Goal: Task Accomplishment & Management: Manage account settings

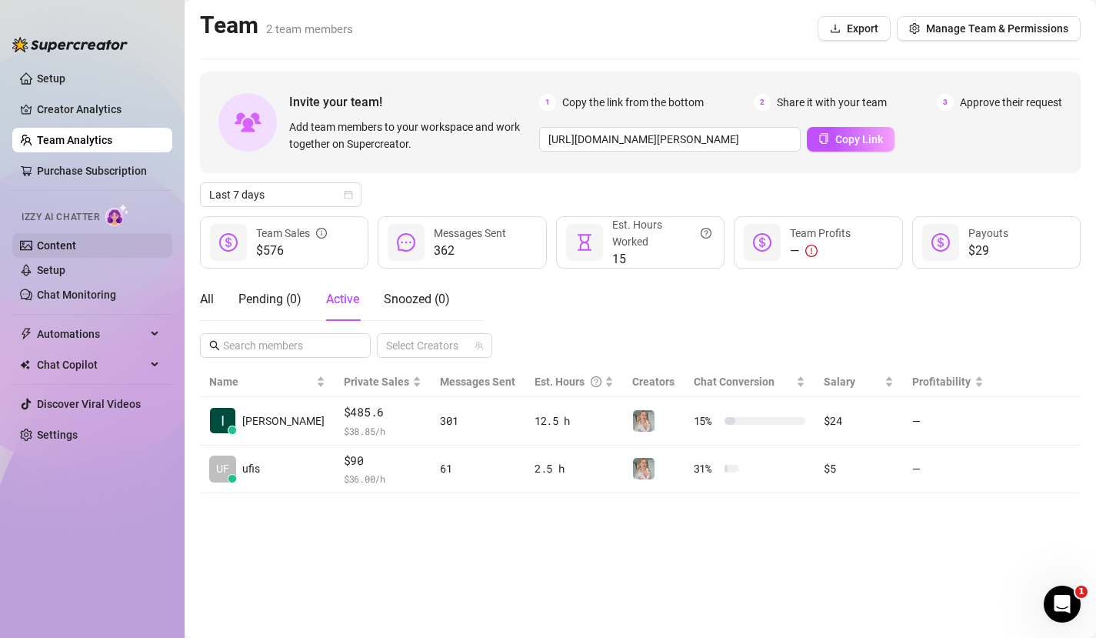
click at [59, 242] on link "Content" at bounding box center [56, 245] width 39 height 12
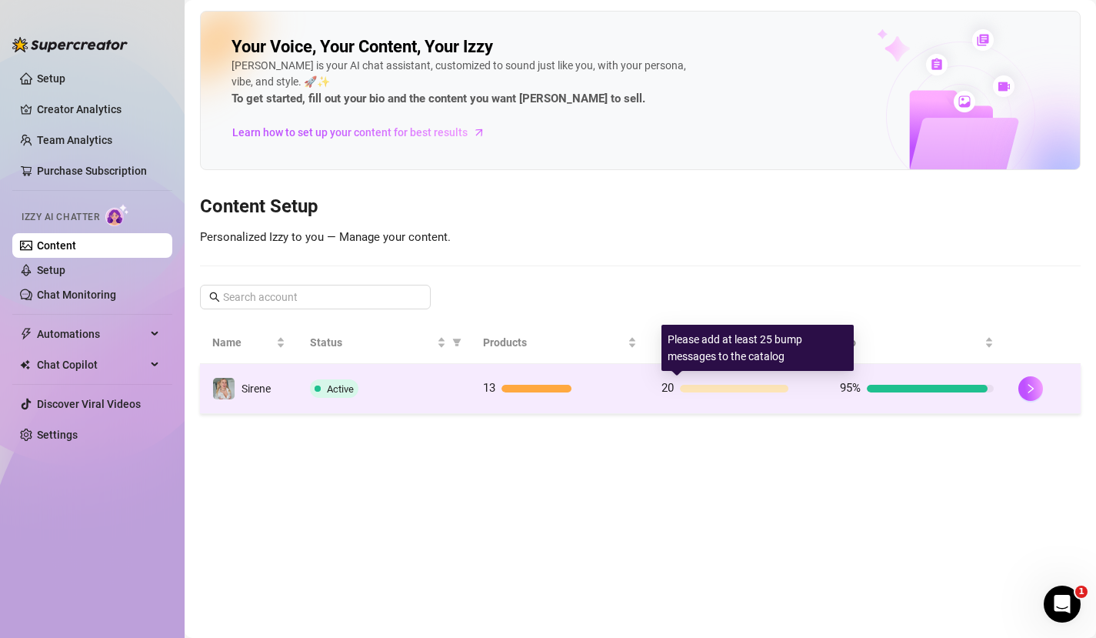
click at [707, 387] on div at bounding box center [734, 389] width 108 height 8
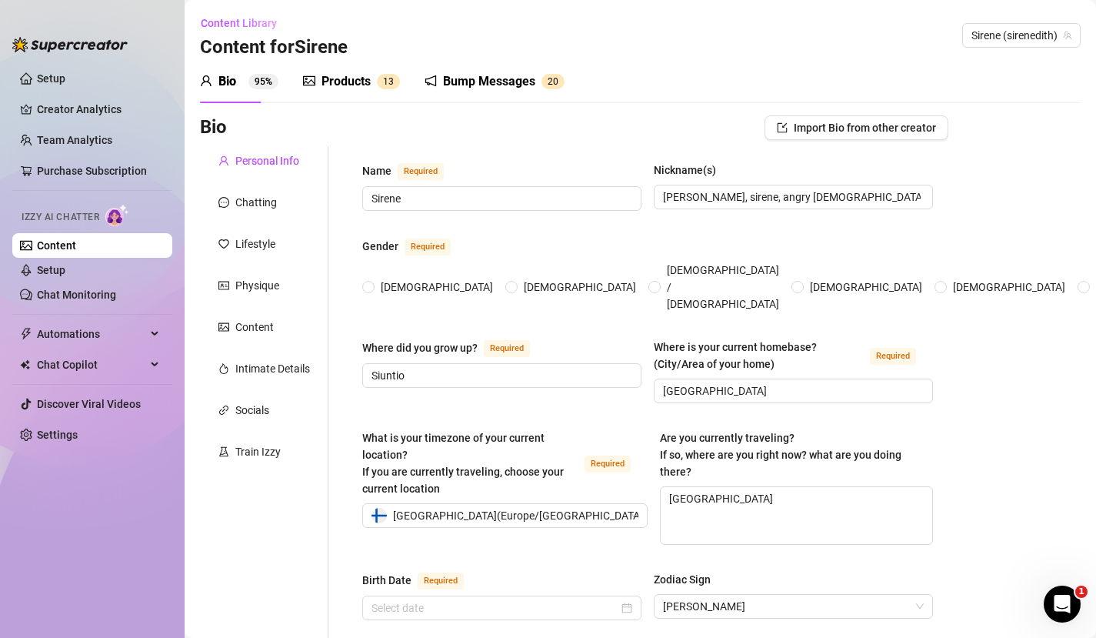
radio input "true"
type input "August 11th, 1992"
click at [353, 85] on div "Products" at bounding box center [346, 81] width 49 height 18
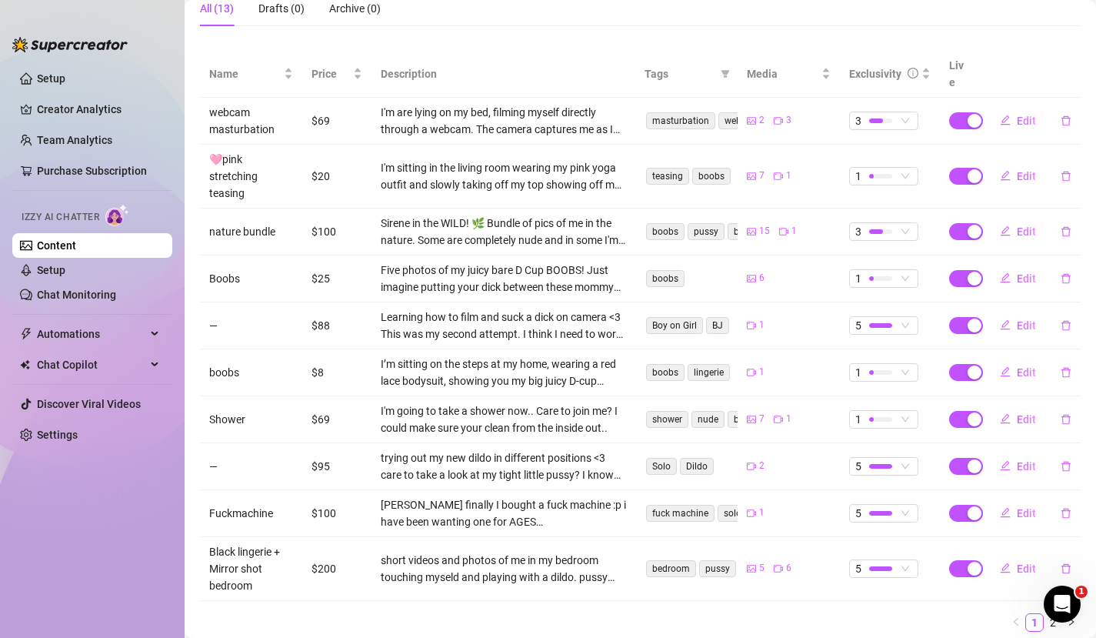
scroll to position [285, 0]
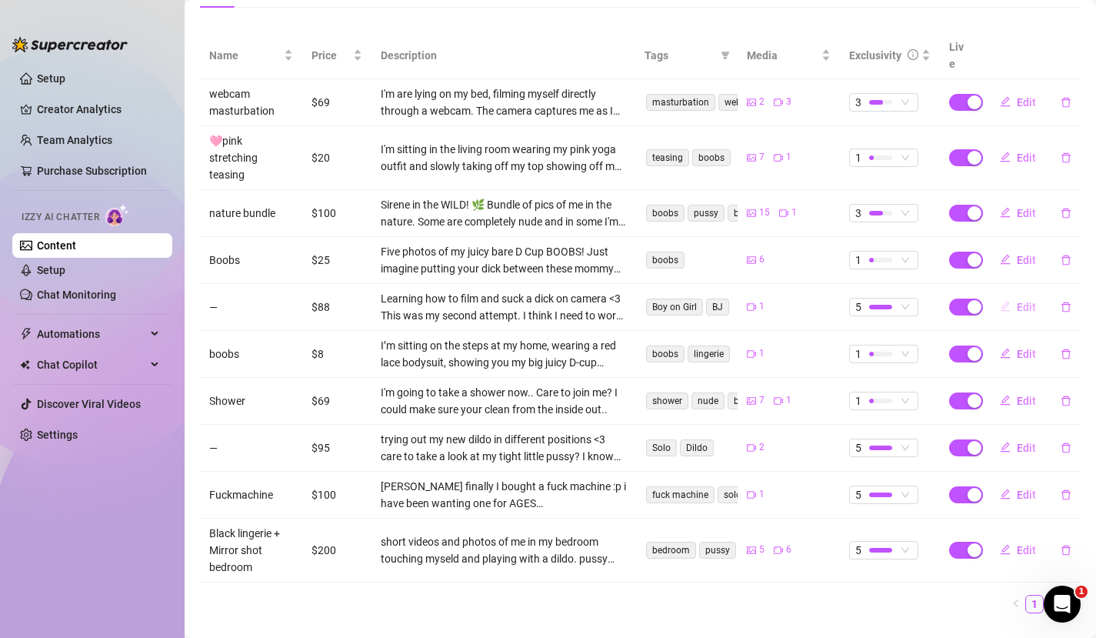
click at [1017, 301] on span "Edit" at bounding box center [1026, 307] width 19 height 12
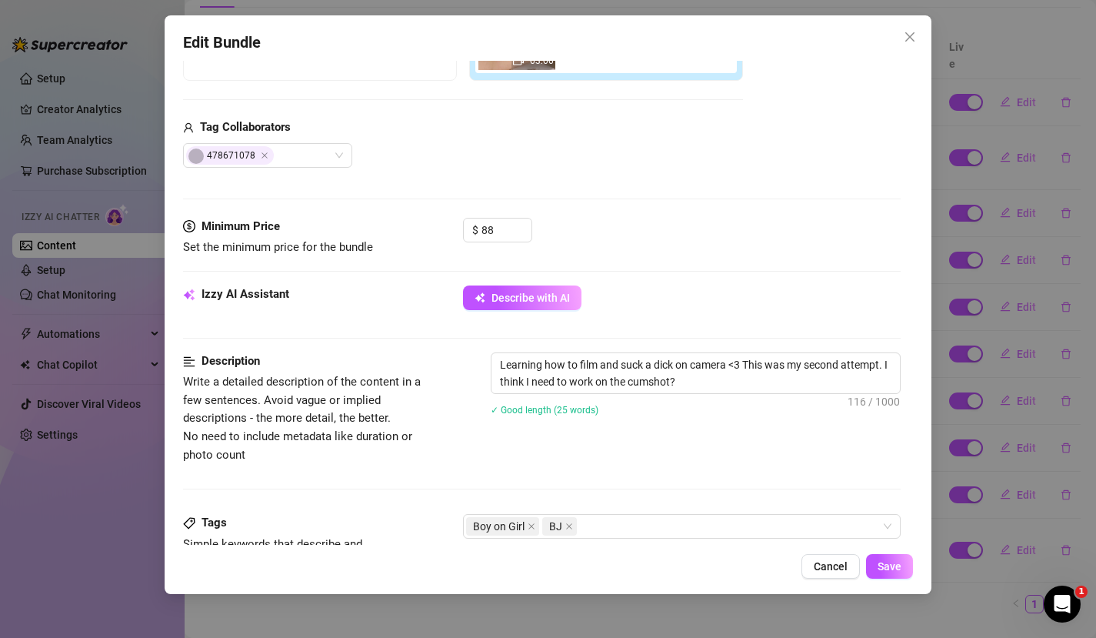
scroll to position [365, 0]
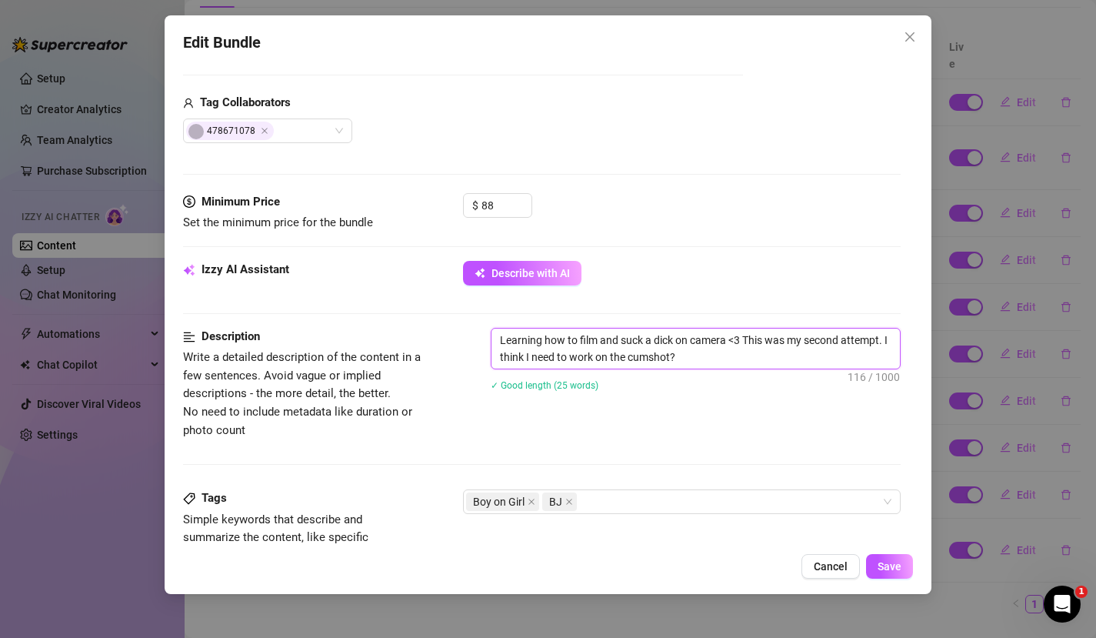
drag, startPoint x: 758, startPoint y: 358, endPoint x: 545, endPoint y: 360, distance: 213.1
click at [545, 360] on textarea "Learning how to film and suck a dick on camera <3 This was my second attempt. I…" at bounding box center [696, 348] width 409 height 40
drag, startPoint x: 545, startPoint y: 359, endPoint x: 753, endPoint y: 357, distance: 208.5
click at [753, 357] on textarea "Learning how to film and suck a dick on camera <3 This was my second attempt. I…" at bounding box center [696, 348] width 409 height 40
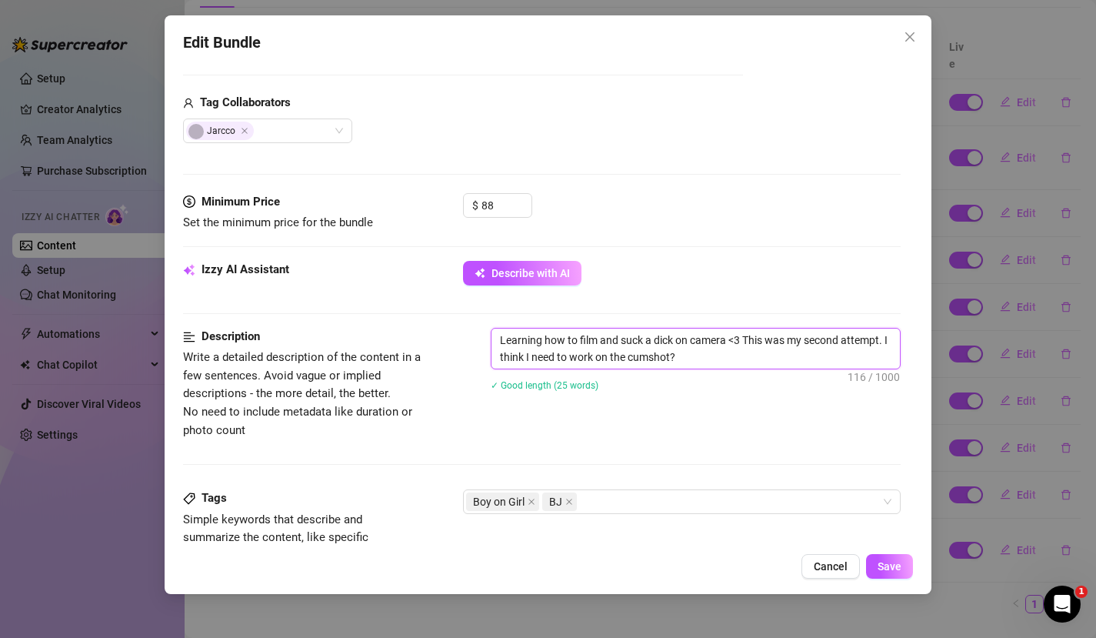
type textarea "Learning how to film and suck a dick on camera <3 This was my second attempt. I"
type textarea "Learning how to film and suck a dick on camera <3 This was my second attempt."
type textarea "Learning how to film and suck a dick on camera <3 This was my second attempt. H"
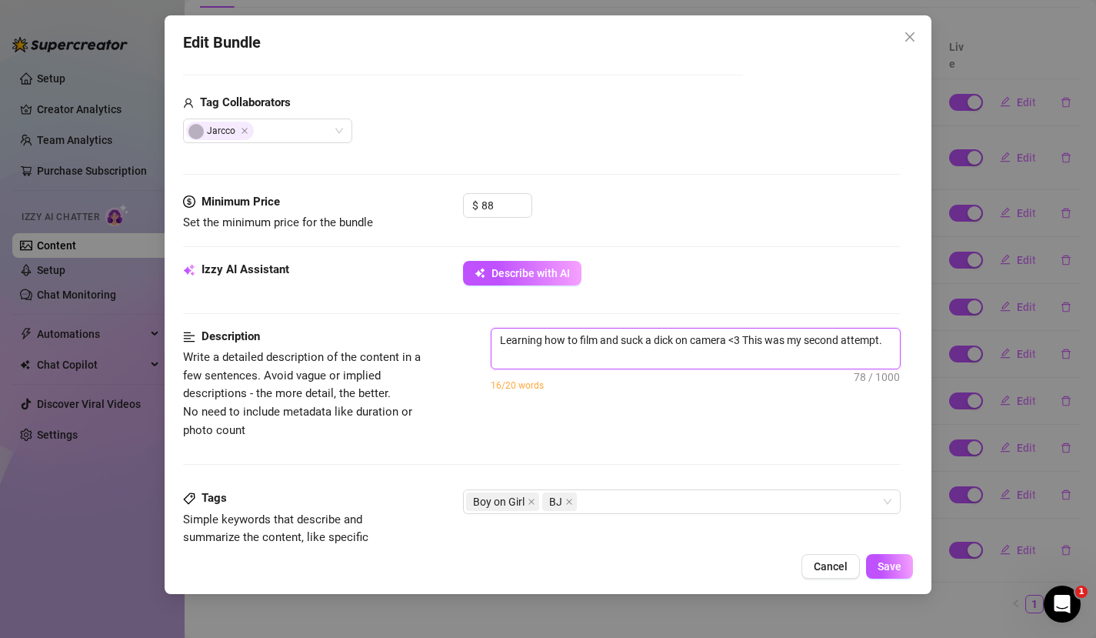
type textarea "Learning how to film and suck a dick on camera <3 This was my second attempt. H"
type textarea "Learning how to film and suck a dick on camera <3 This was my second attempt. He"
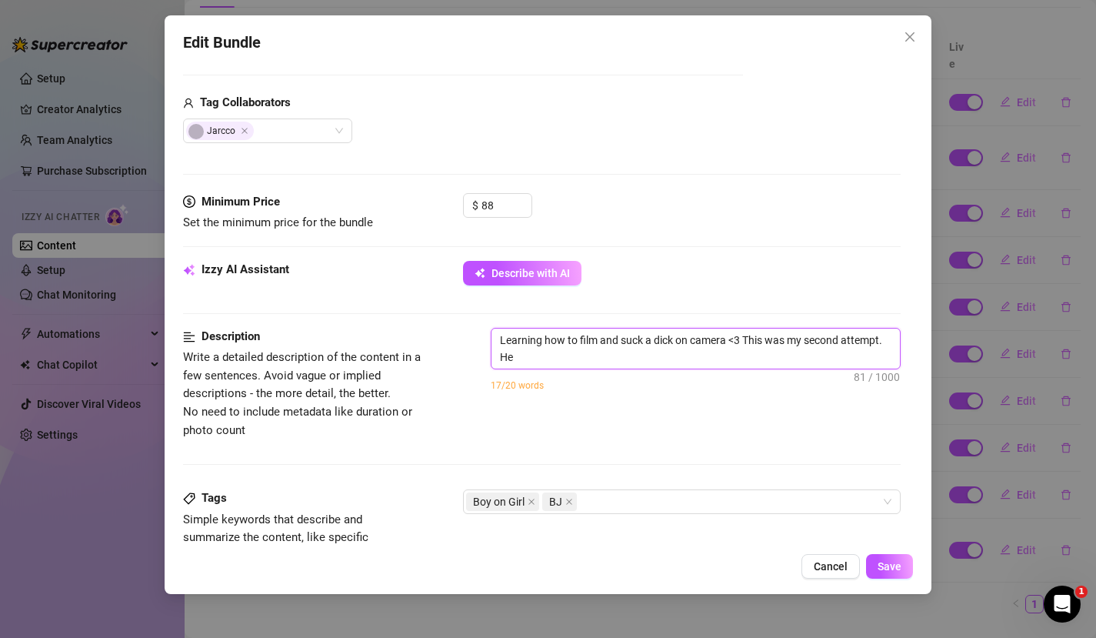
type textarea "Learning how to film and suck a dick on camera <3 This was my second attempt. H…"
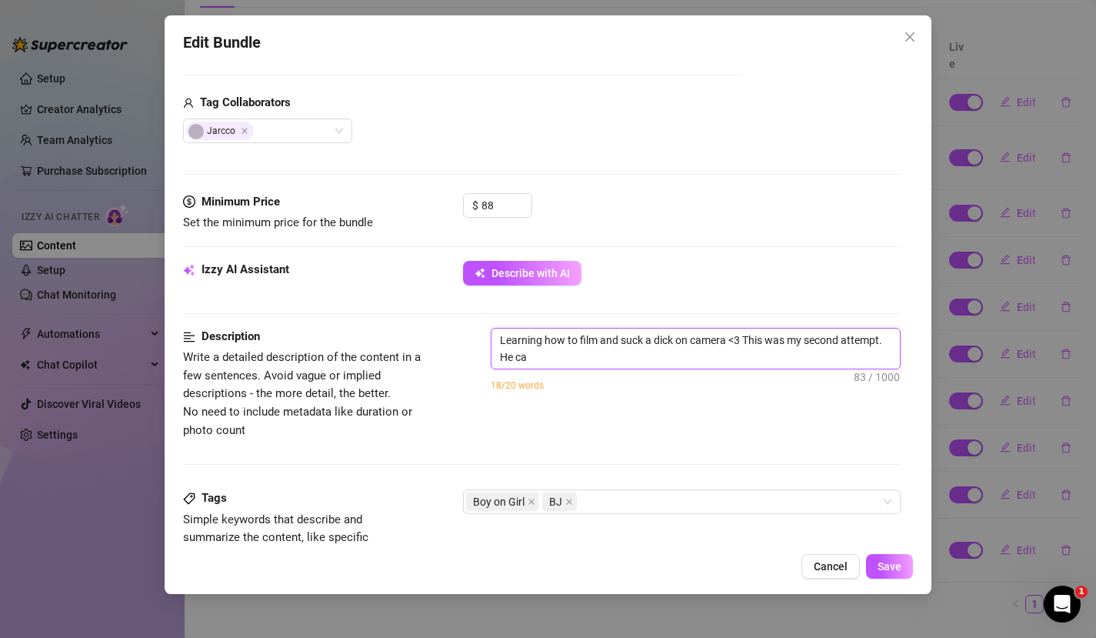
type textarea "Learning how to film and suck a dick on camera <3 This was my second attempt. H…"
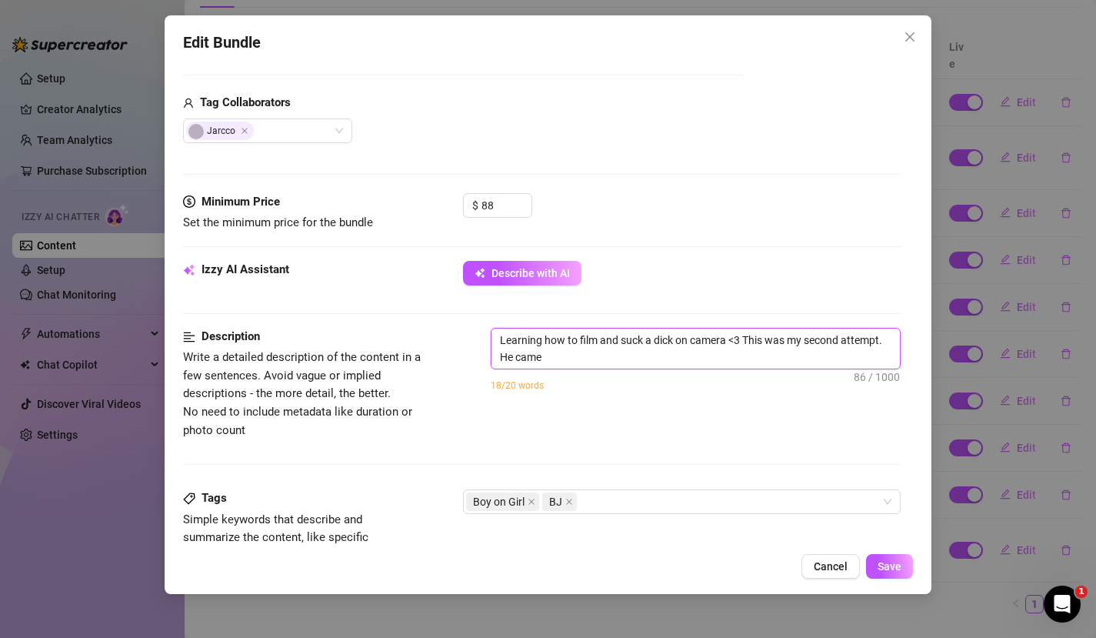
type textarea "Learning how to film and suck a dick on camera <3 This was my second attempt. H…"
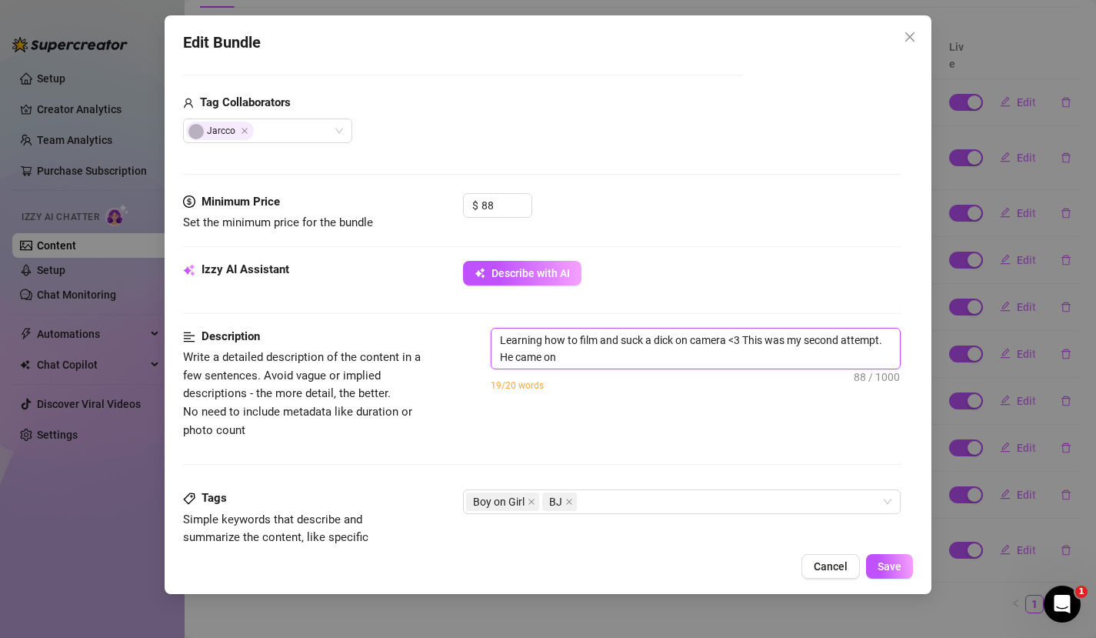
type textarea "Learning how to film and suck a dick on camera <3 This was my second attempt. H…"
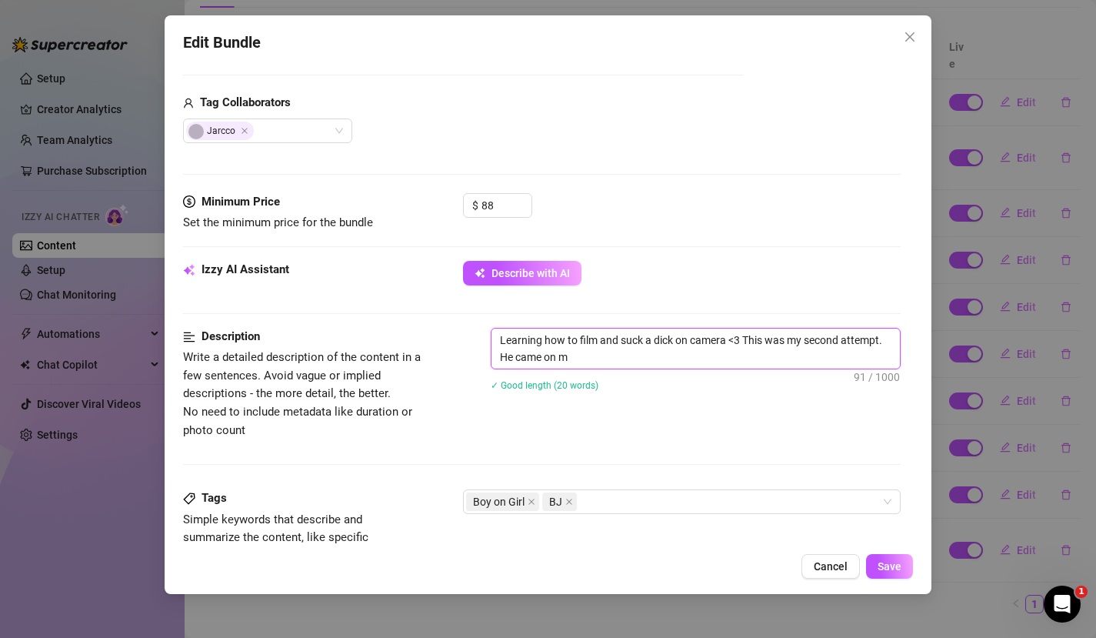
type textarea "Learning how to film and suck a dick on camera <3 This was my second attempt. H…"
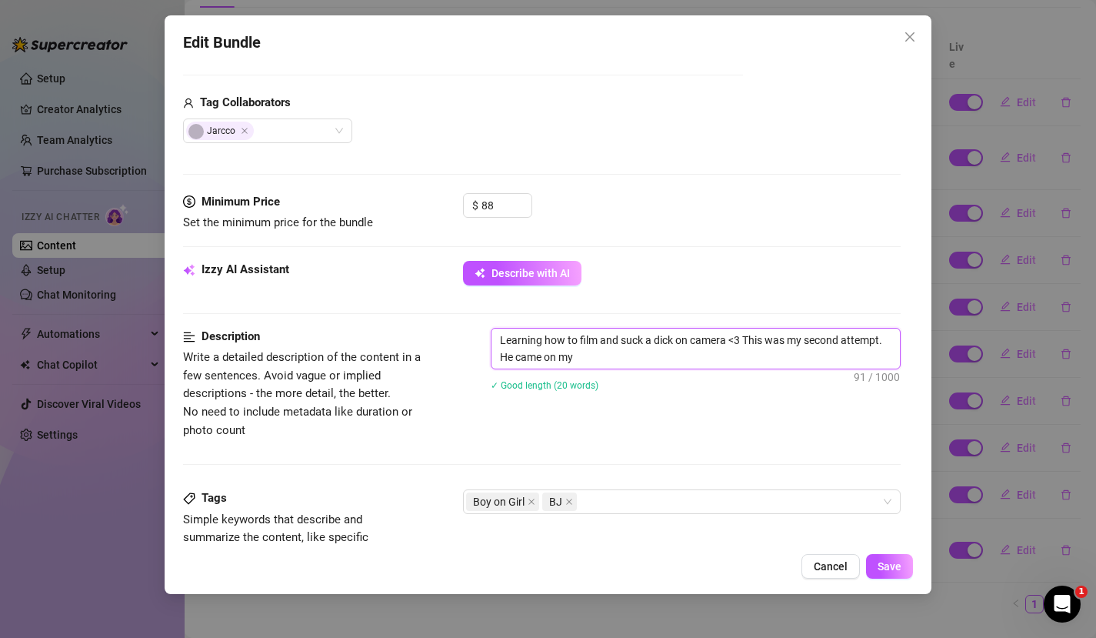
type textarea "Learning how to film and suck a dick on camera <3 This was my second attempt. H…"
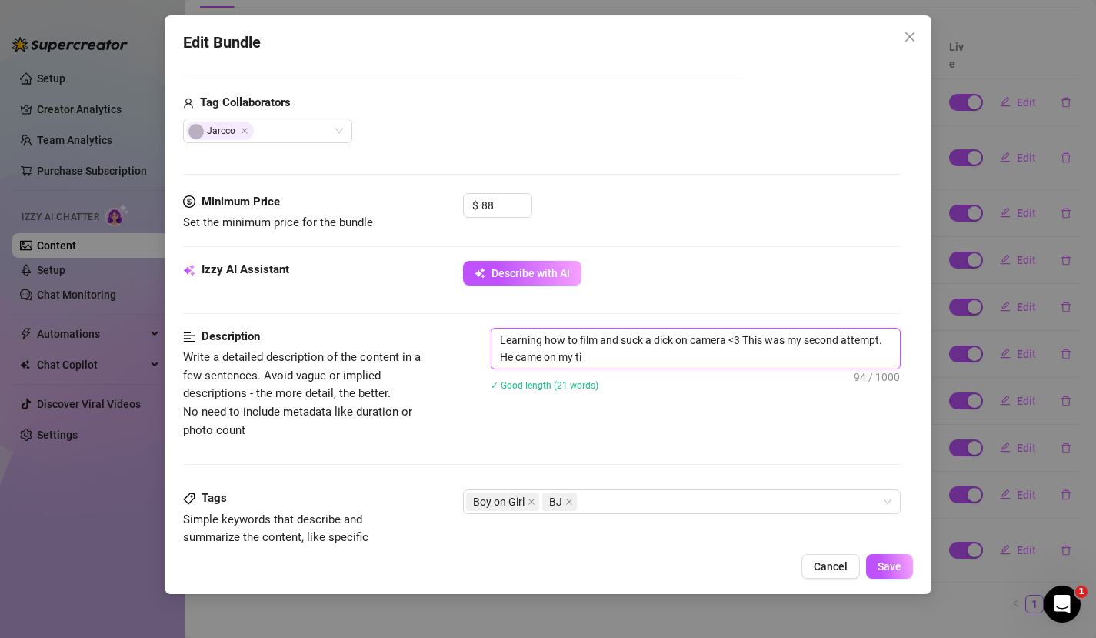
type textarea "Learning how to film and suck a dick on camera <3 This was my second attempt. H…"
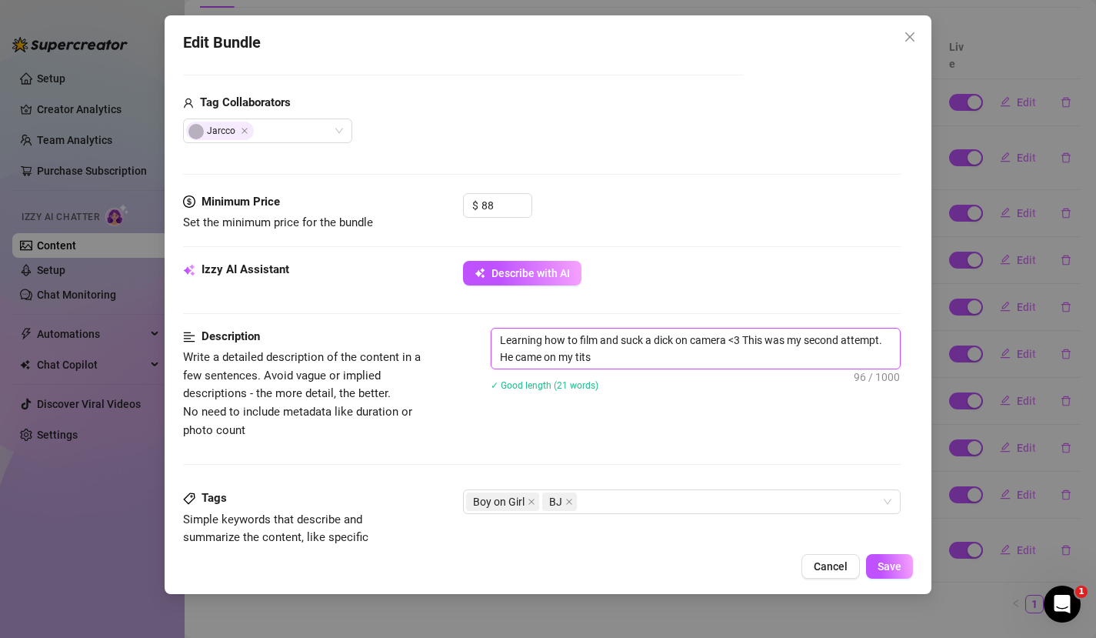
type textarea "Learning how to film and suck a dick on camera <3 This was my second attempt. H…"
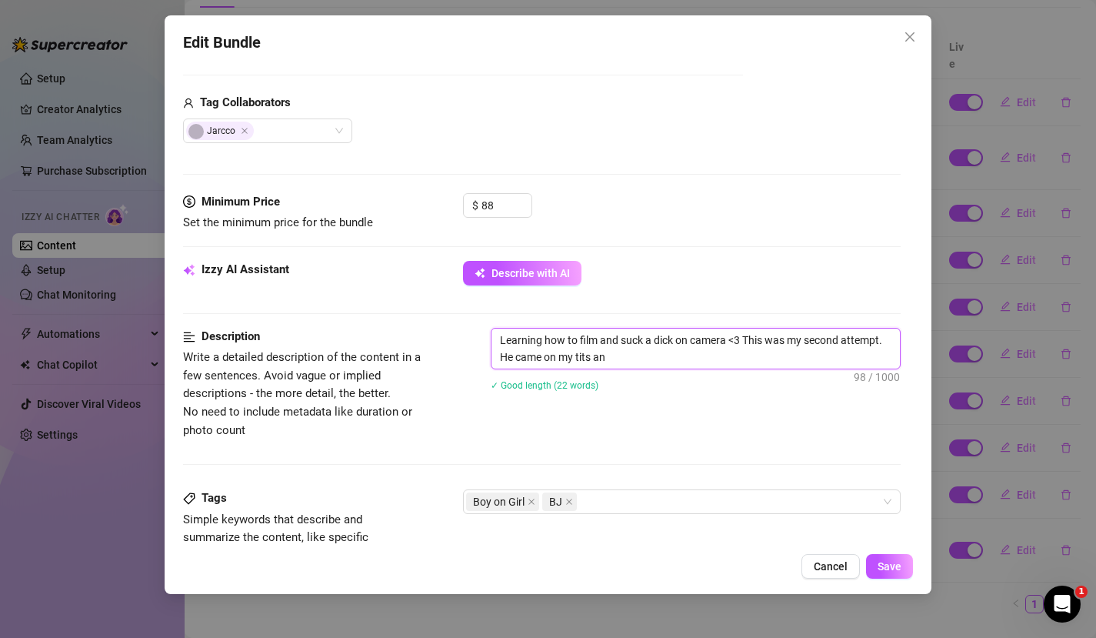
type textarea "Learning how to film and suck a dick on camera <3 This was my second attempt. H…"
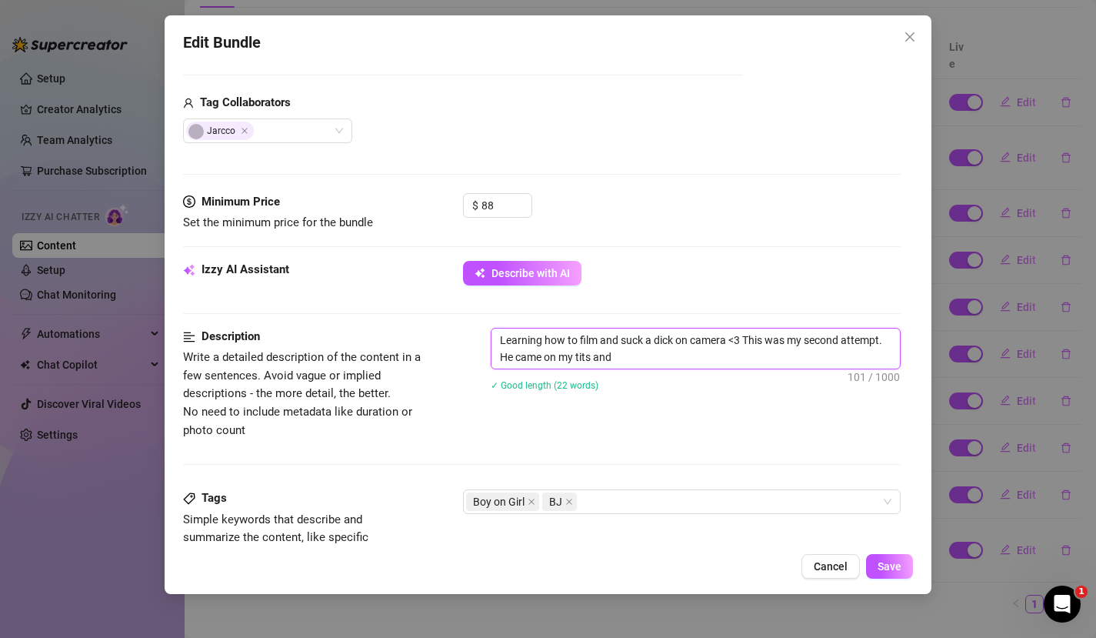
type textarea "Learning how to film and suck a dick on camera <3 This was my second attempt. H…"
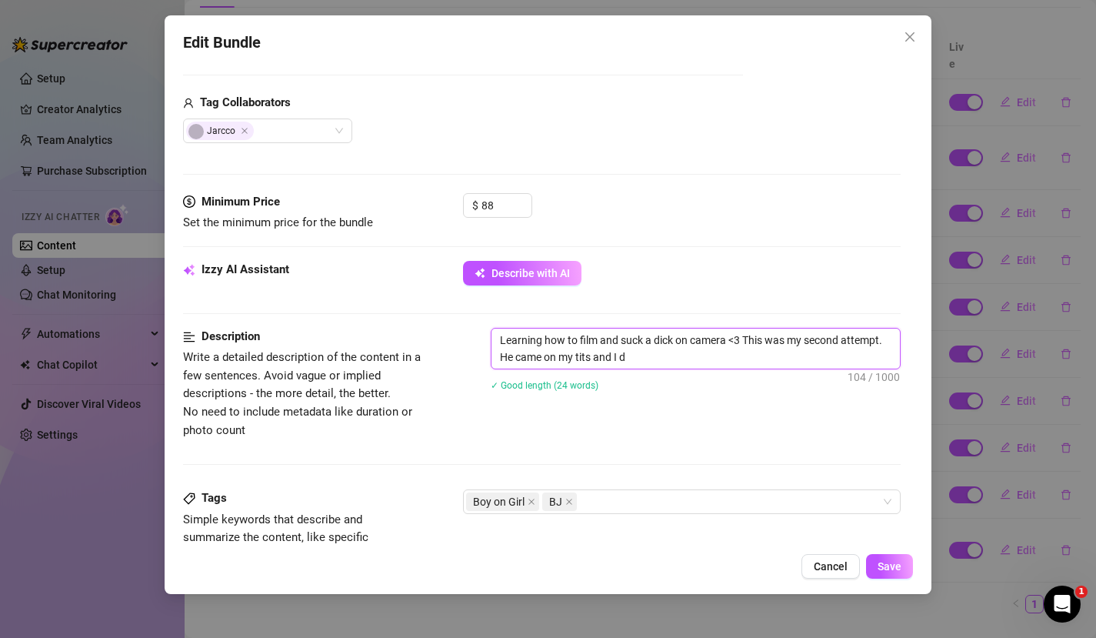
type textarea "Learning how to film and suck a dick on camera <3 This was my second attempt. H…"
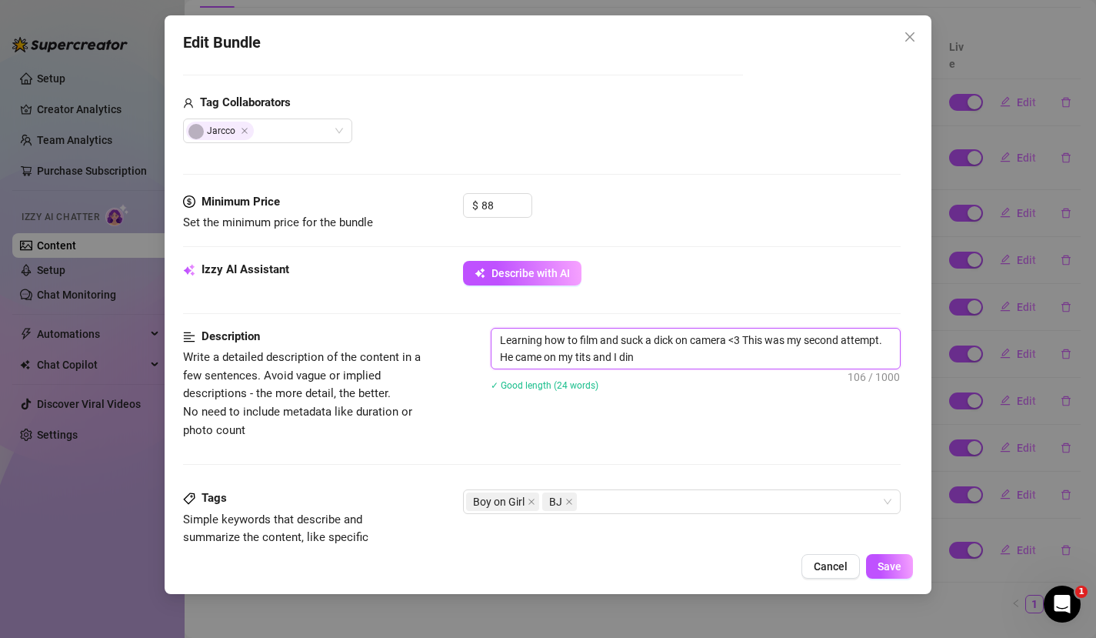
type textarea "Learning how to film and suck a dick on camera <3 This was my second attempt. H…"
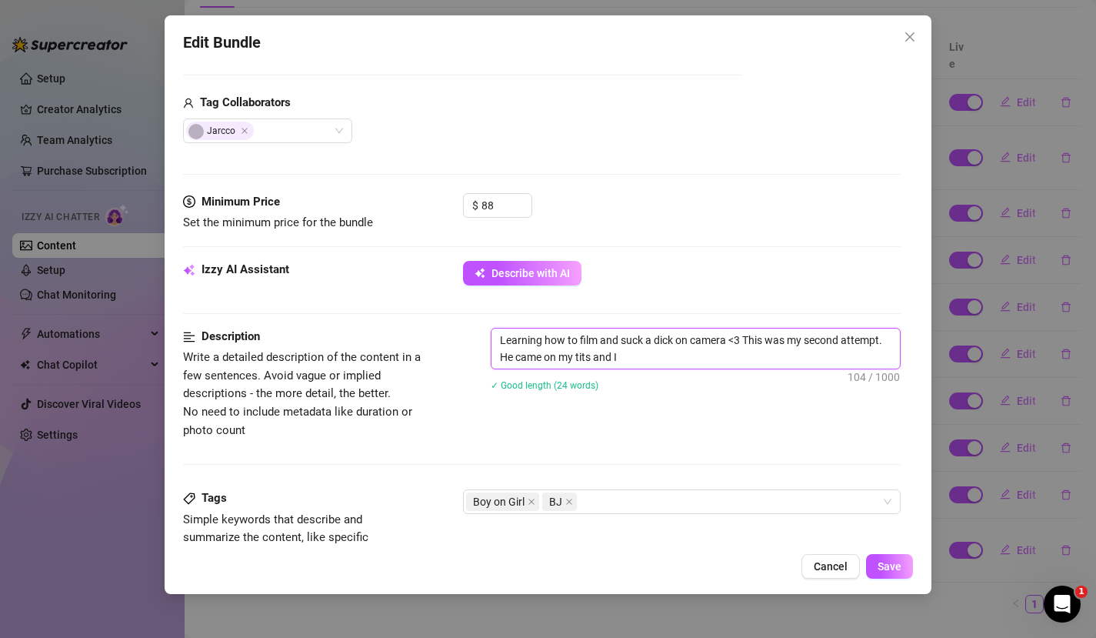
type textarea "Learning how to film and suck a dick on camera <3 This was my second attempt. H…"
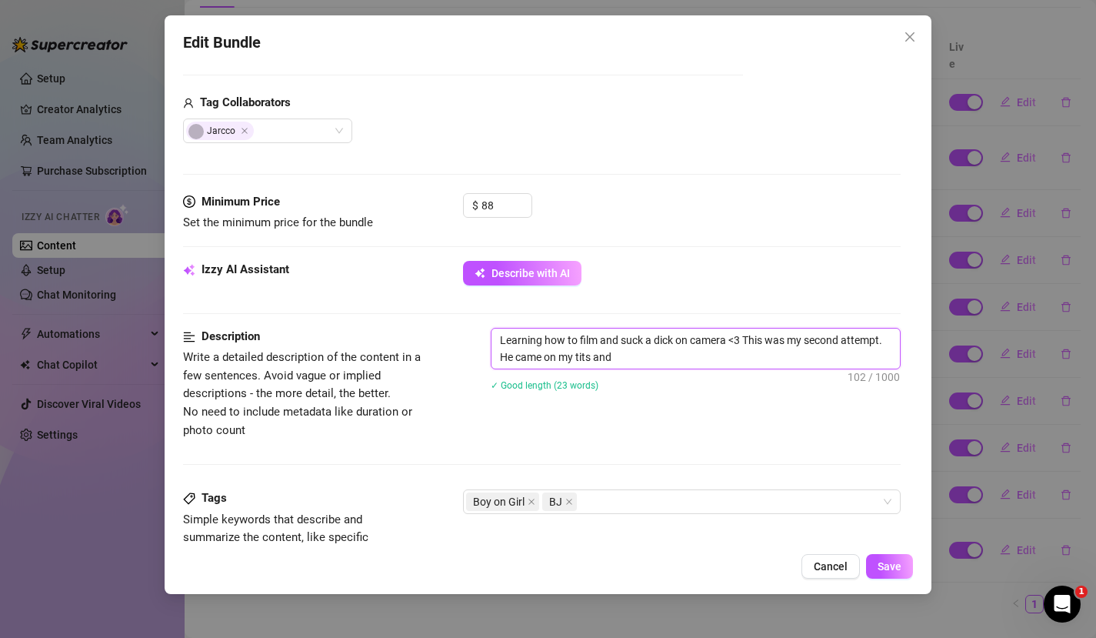
type textarea "Learning how to film and suck a dick on camera <3 This was my second attempt. H…"
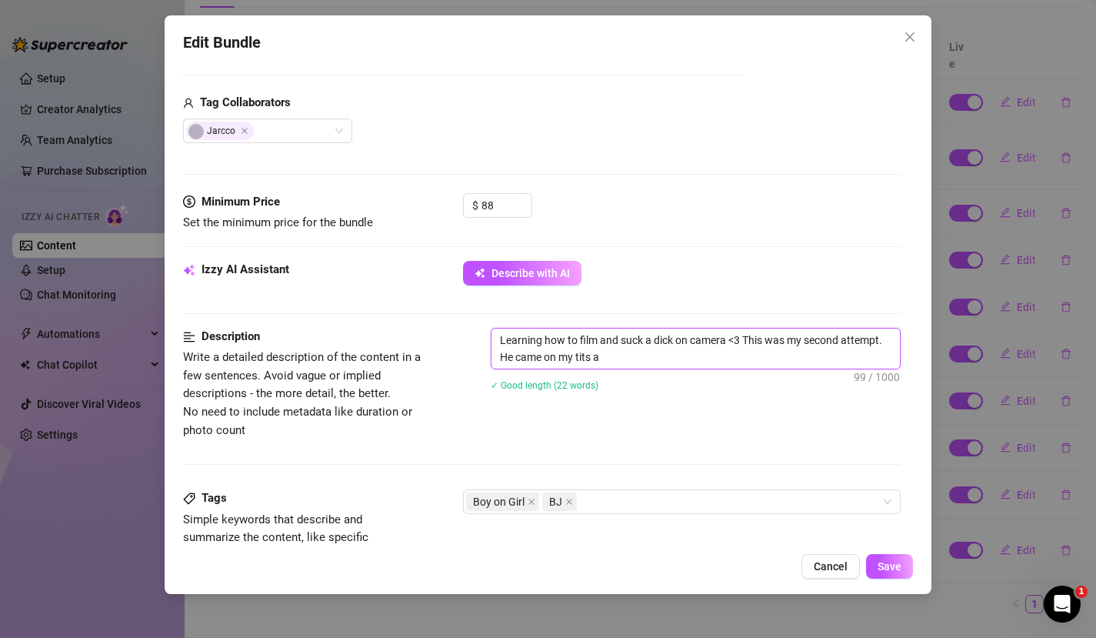
type textarea "Learning how to film and suck a dick on camera <3 This was my second attempt. H…"
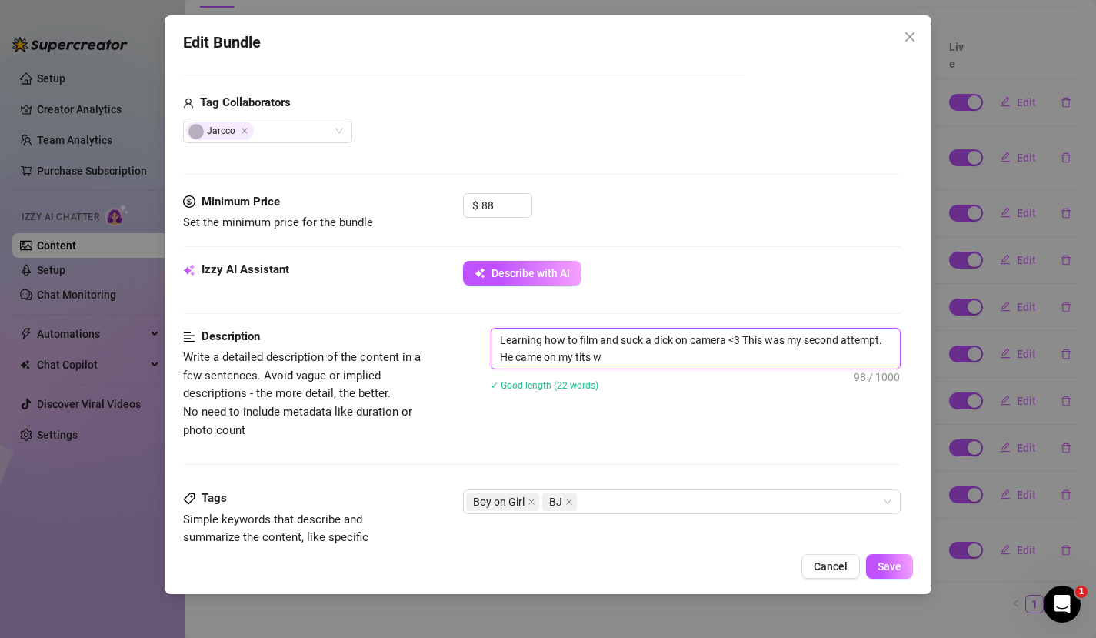
type textarea "Learning how to film and suck a dick on camera <3 This was my second attempt. H…"
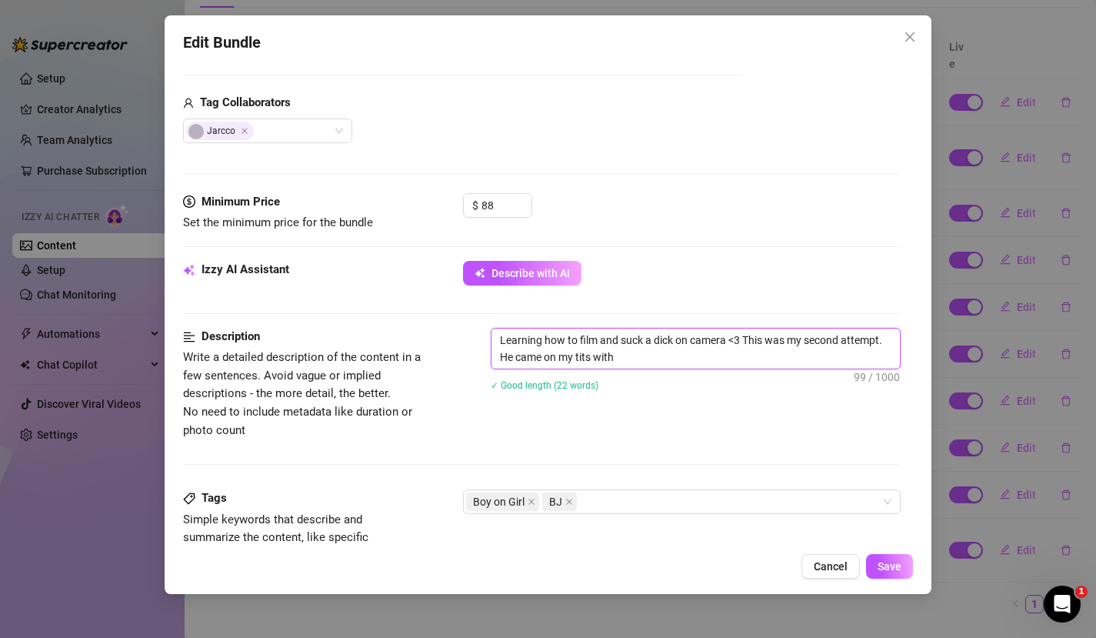
type textarea "Learning how to film and suck a dick on camera <3 This was my second attempt. H…"
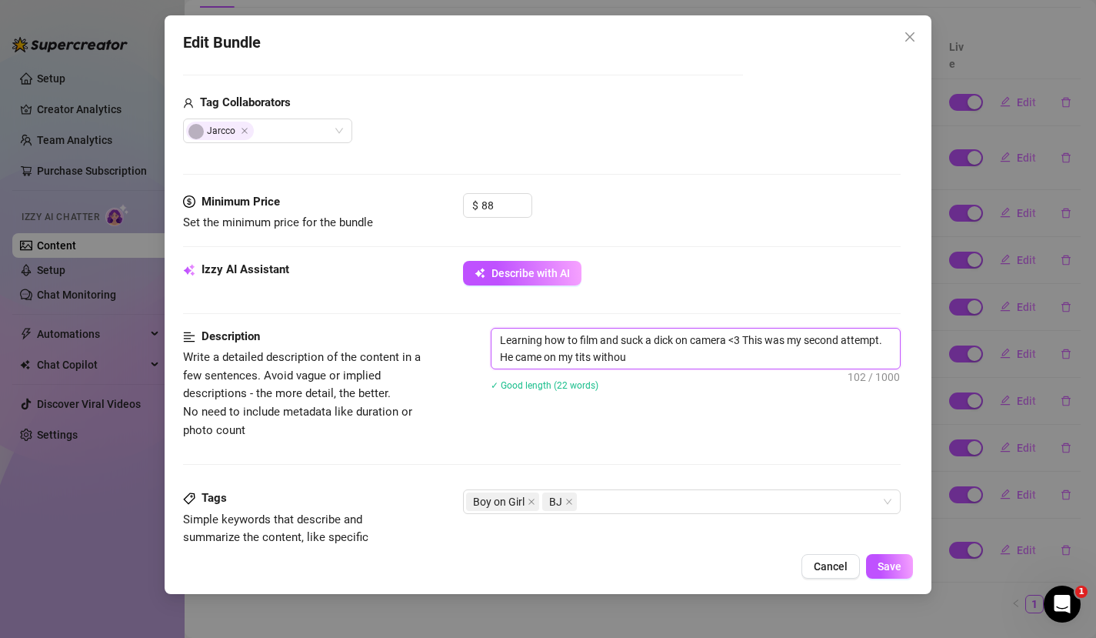
type textarea "Learning how to film and suck a dick on camera <3 This was my second attempt. H…"
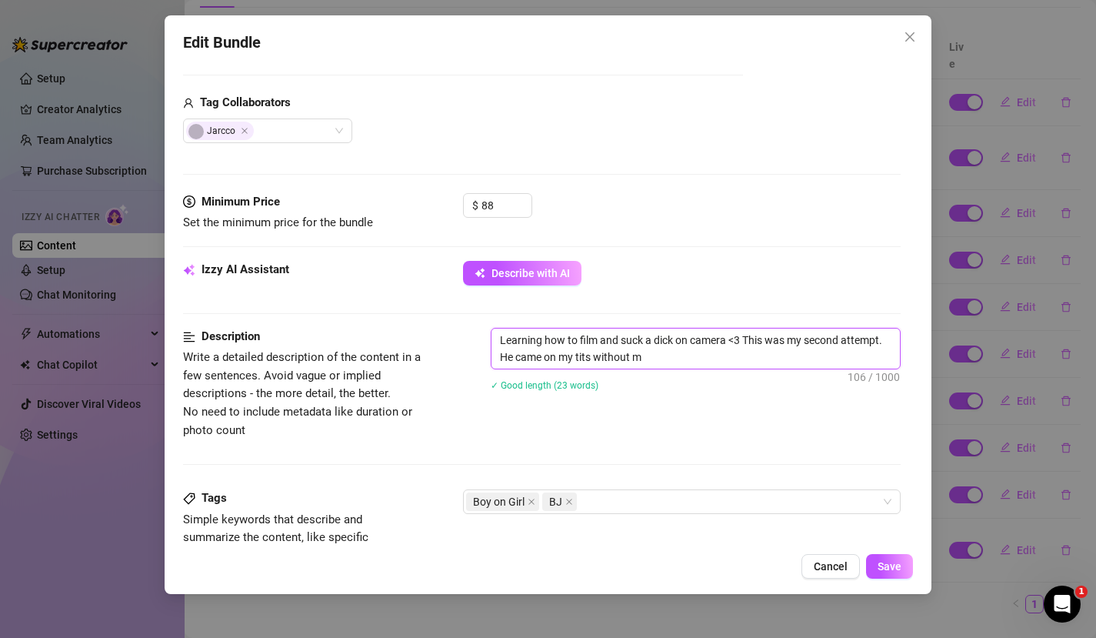
type textarea "Learning how to film and suck a dick on camera <3 This was my second attempt. H…"
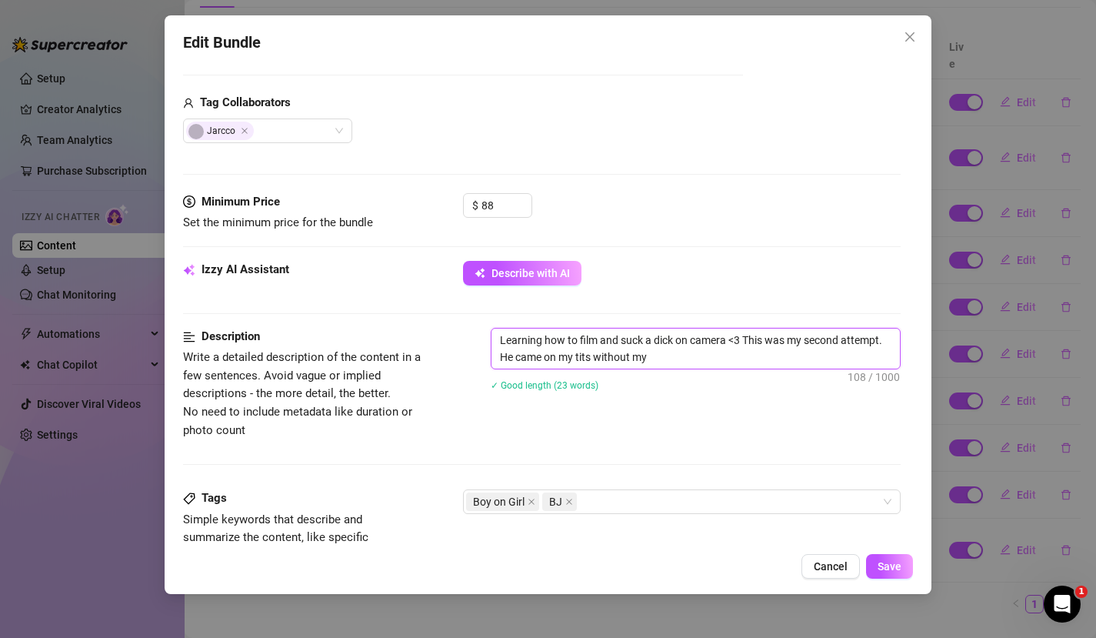
type textarea "Learning how to film and suck a dick on camera <3 This was my second attempt. H…"
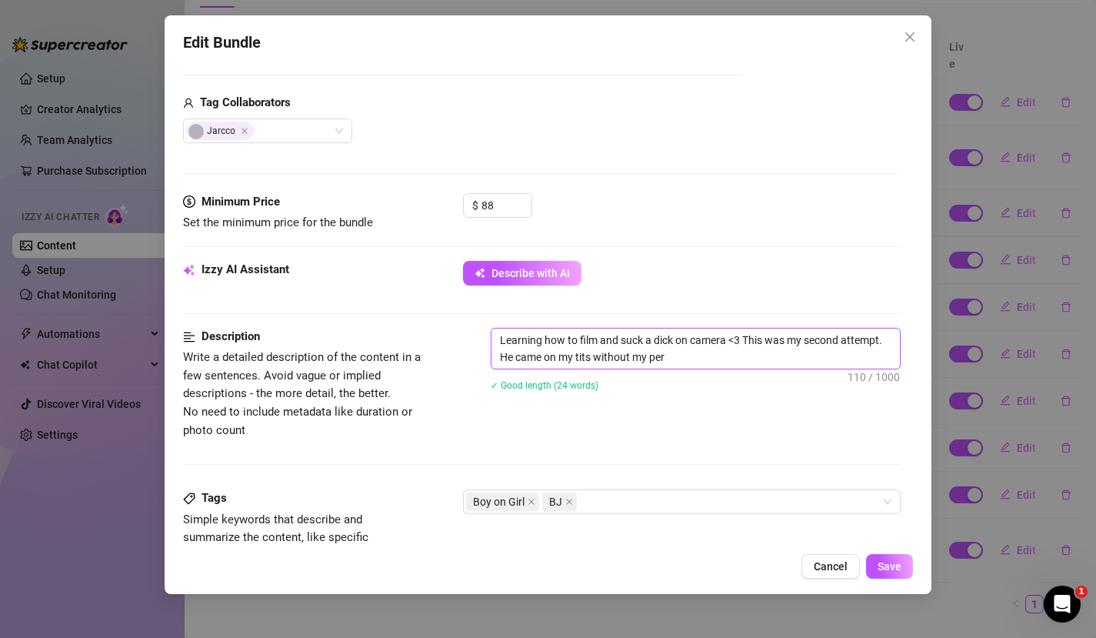
type textarea "Learning how to film and suck a dick on camera <3 This was my second attempt. H…"
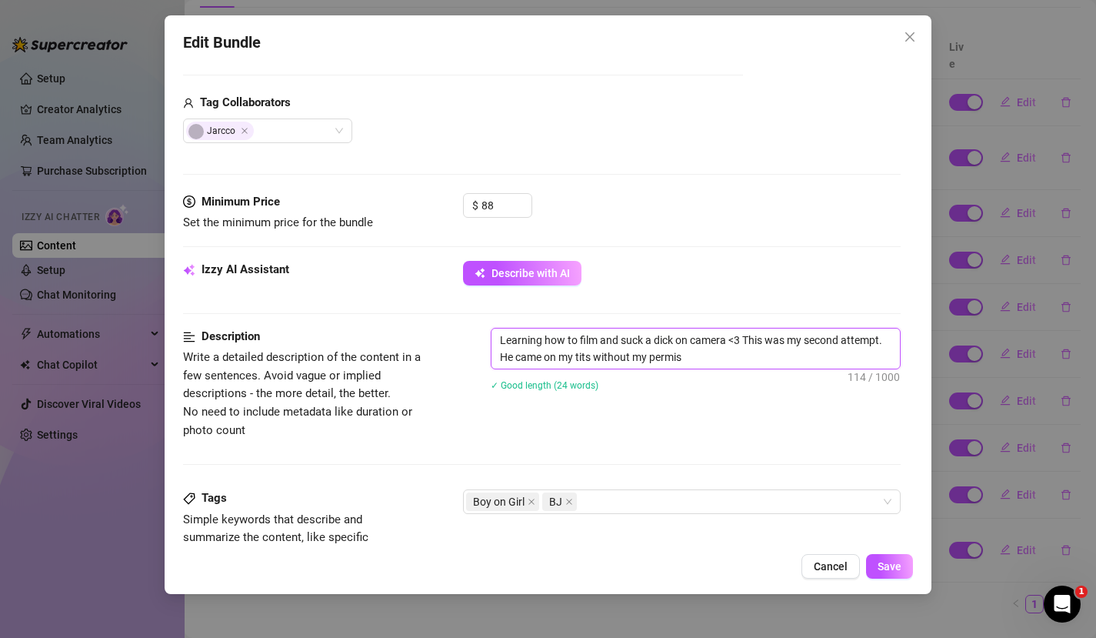
type textarea "Learning how to film and suck a dick on camera <3 This was my second attempt. H…"
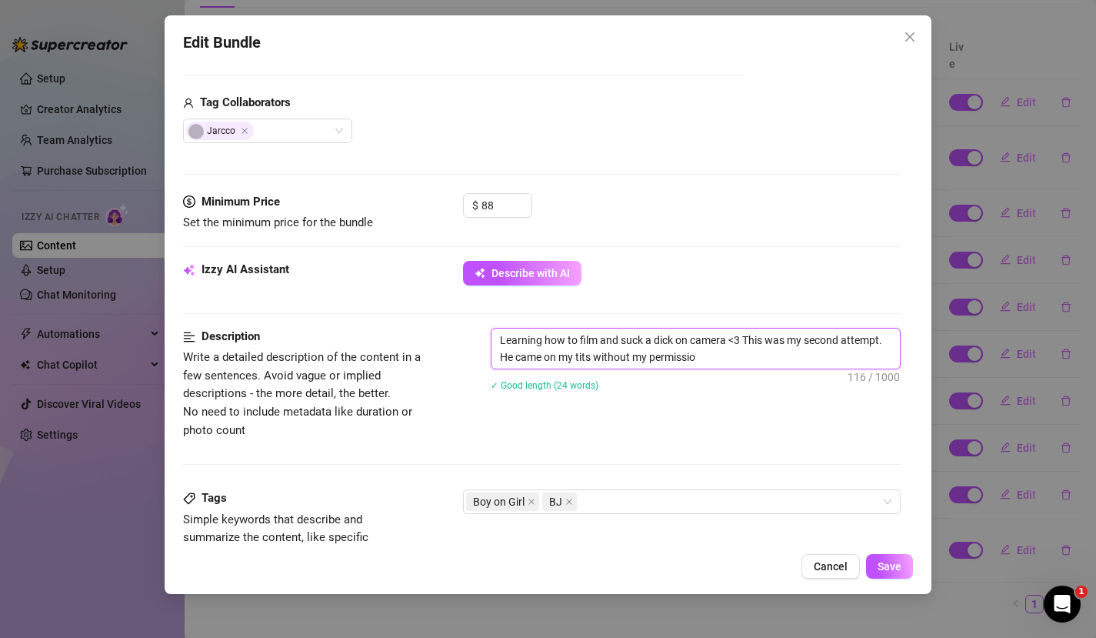
type textarea "Learning how to film and suck a dick on camera <3 This was my second attempt. H…"
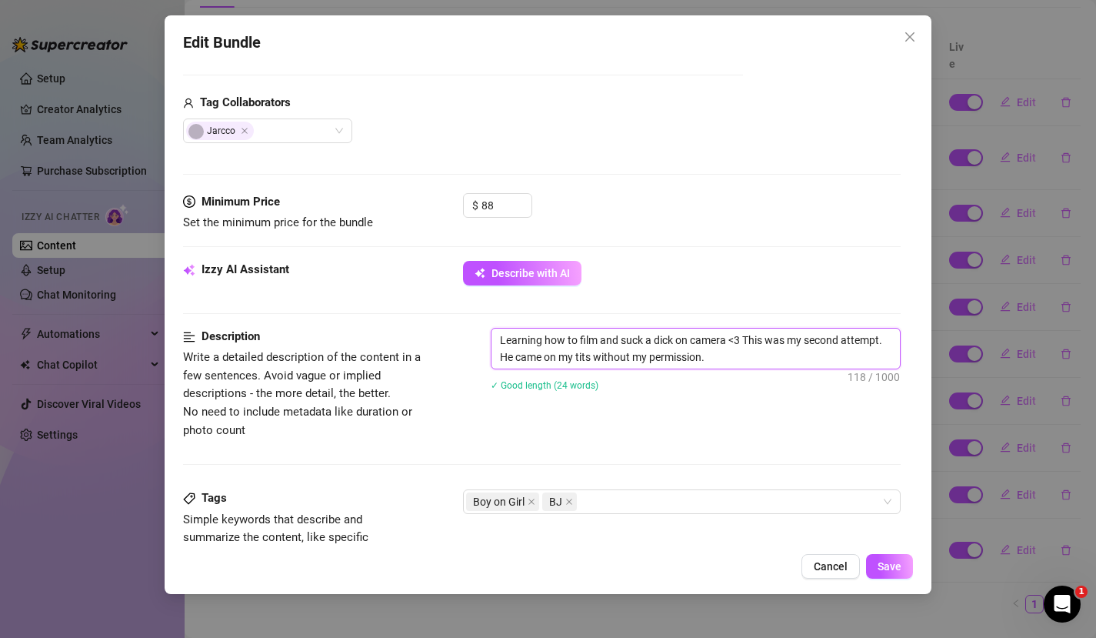
type textarea "Learning how to film and suck a dick on camera <3 This was my second attempt. H…"
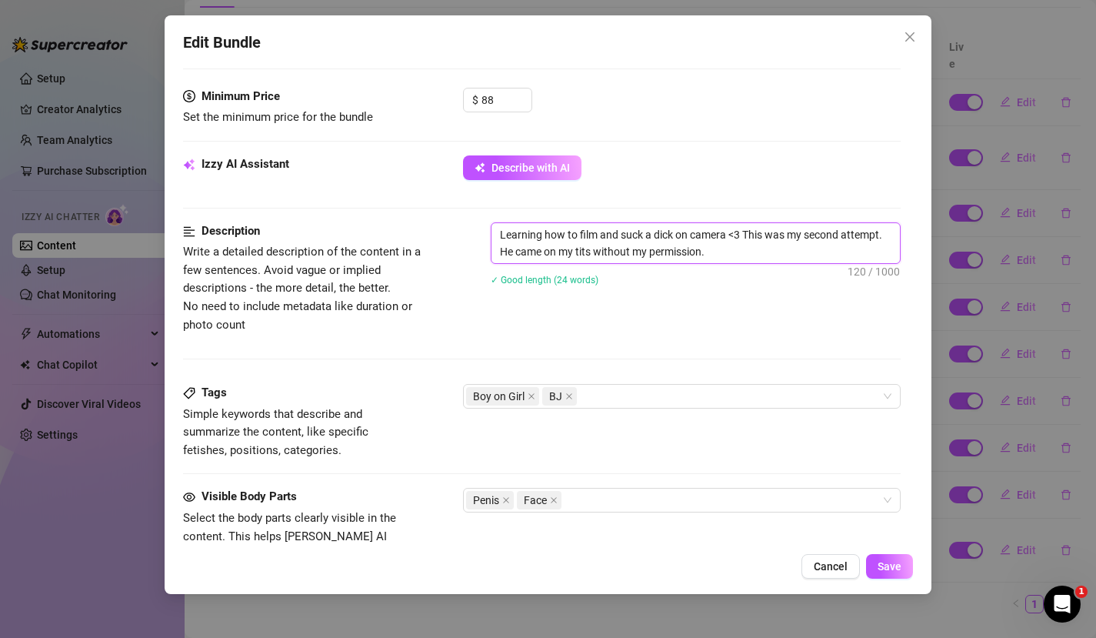
scroll to position [442, 0]
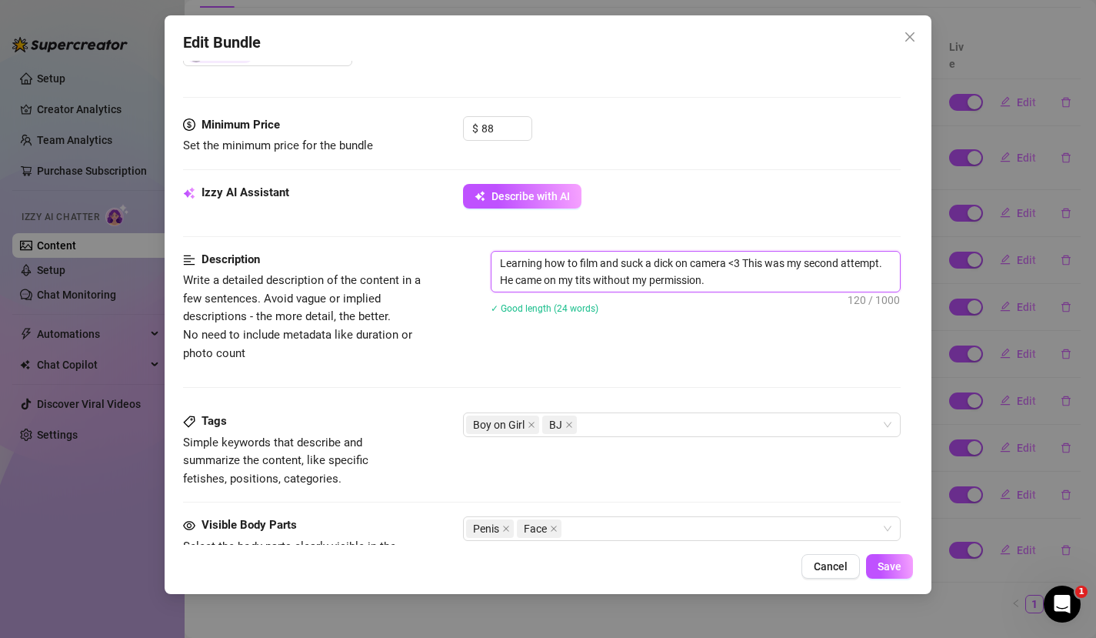
click at [745, 280] on textarea "Learning how to film and suck a dick on camera <3 This was my second attempt. H…" at bounding box center [696, 272] width 409 height 40
type textarea "Learning how to film and suck a dick on camera <3 This was my second attempt. H…"
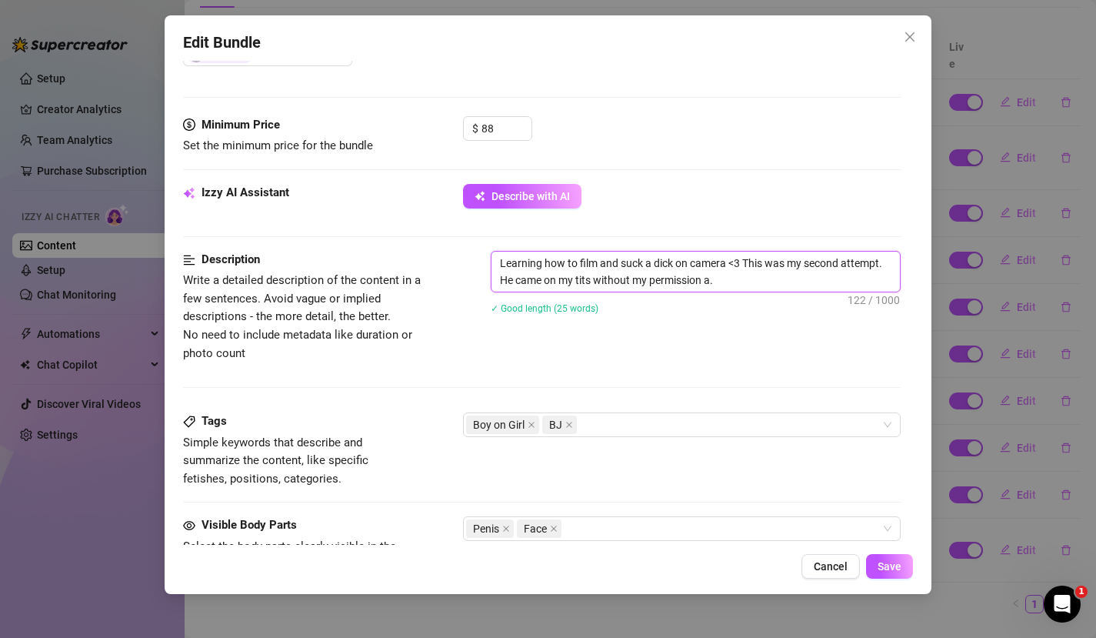
type textarea "Learning how to film and suck a dick on camera <3 This was my second attempt. H…"
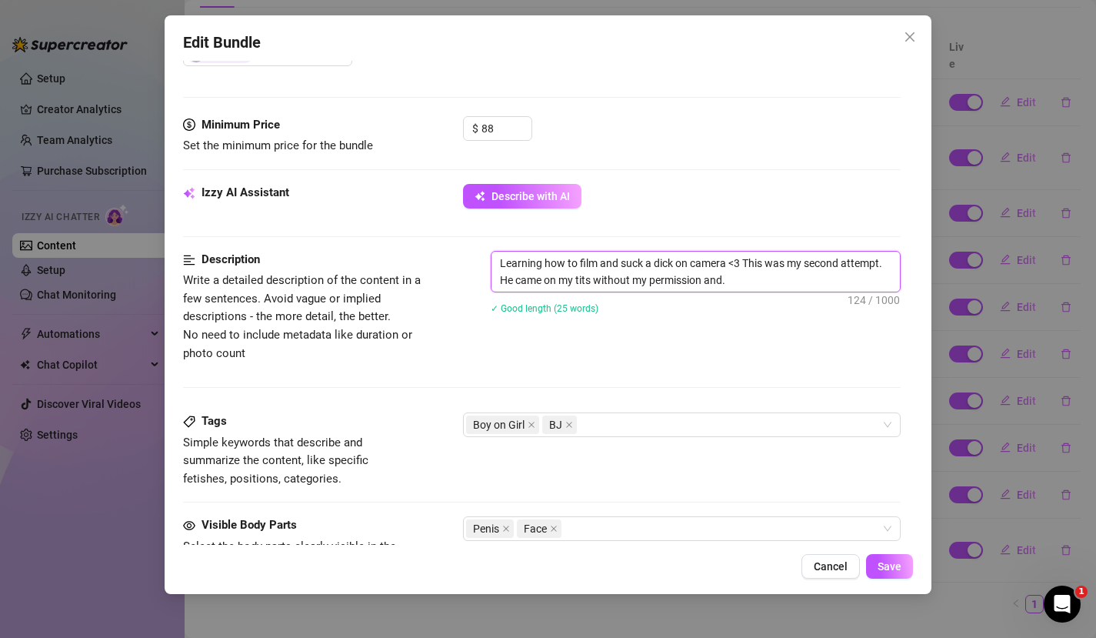
type textarea "Learning how to film and suck a dick on camera <3 This was my second attempt. H…"
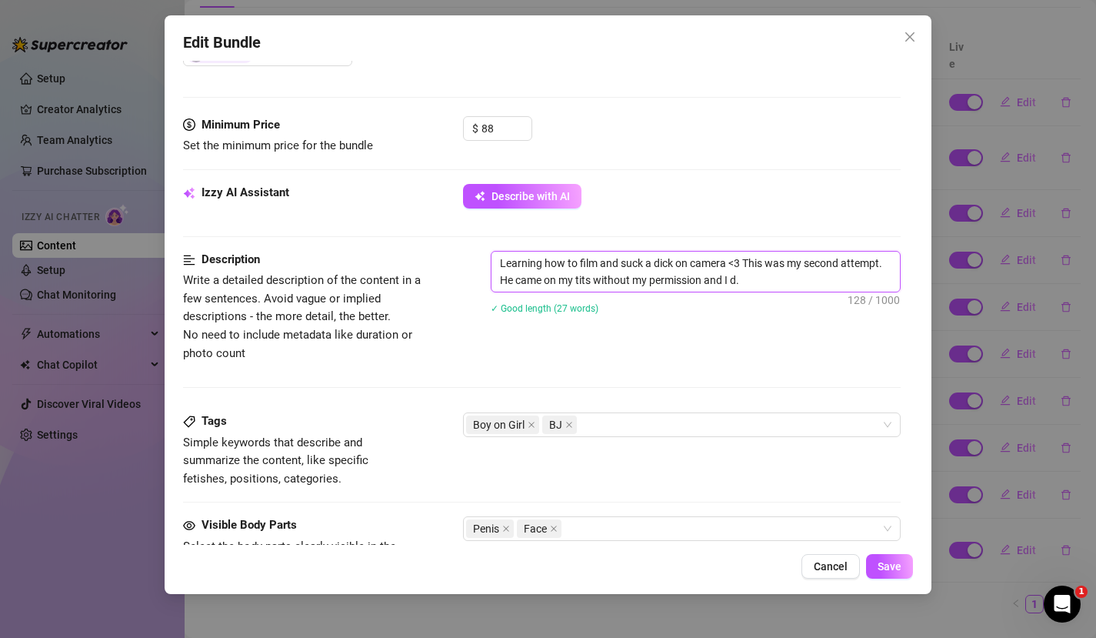
type textarea "Learning how to film and suck a dick on camera <3 This was my second attempt. H…"
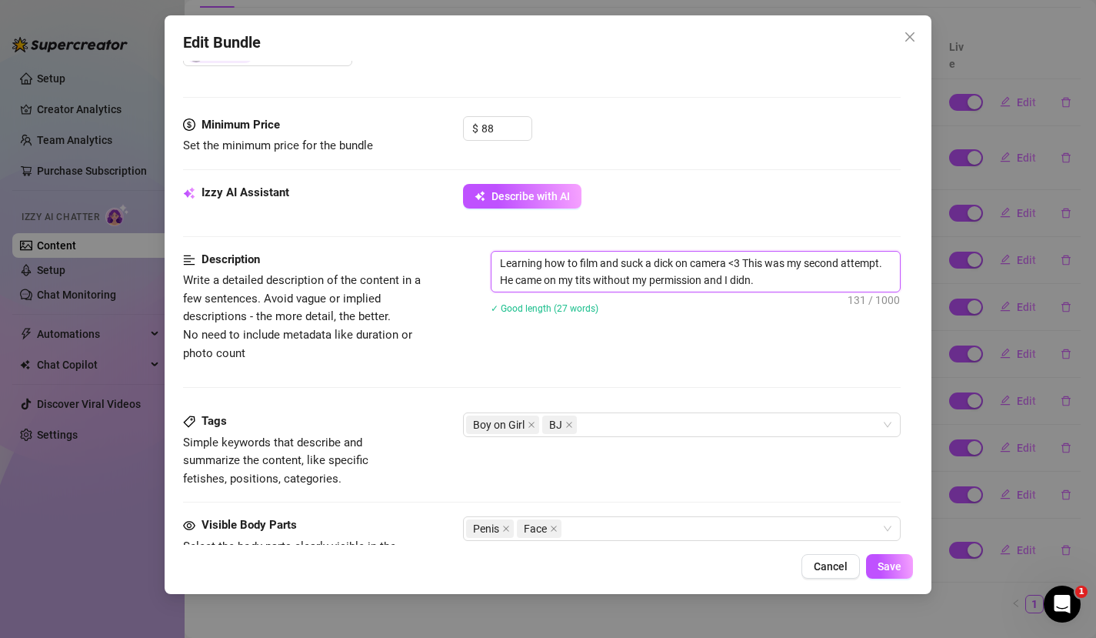
type textarea "Learning how to film and suck a dick on camera <3 This was my second attempt. H…"
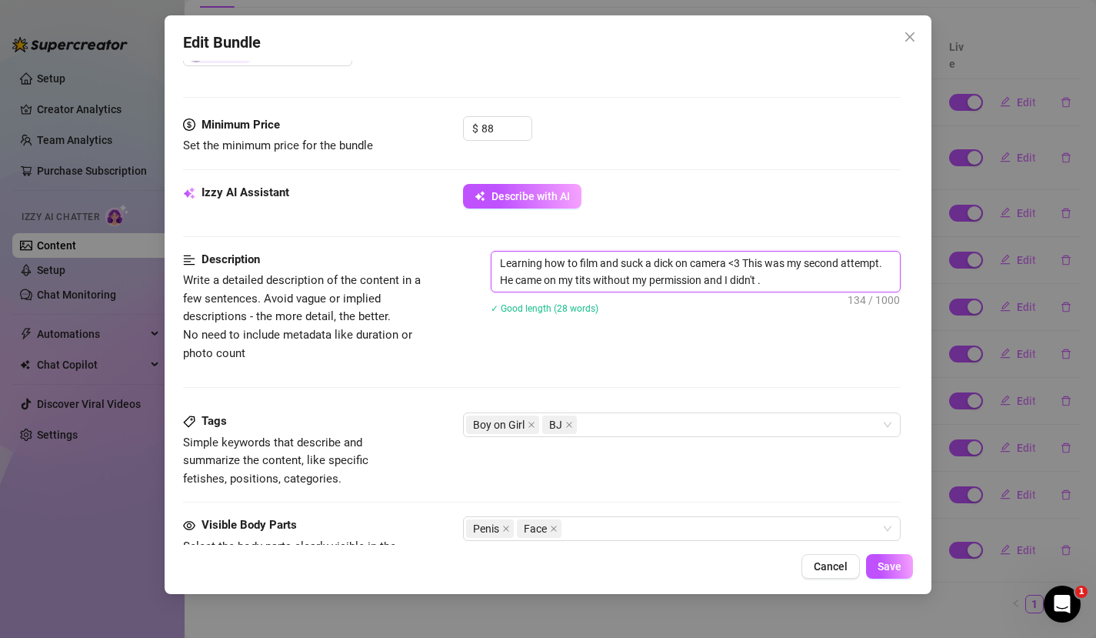
type textarea "Learning how to film and suck a dick on camera <3 This was my second attempt. H…"
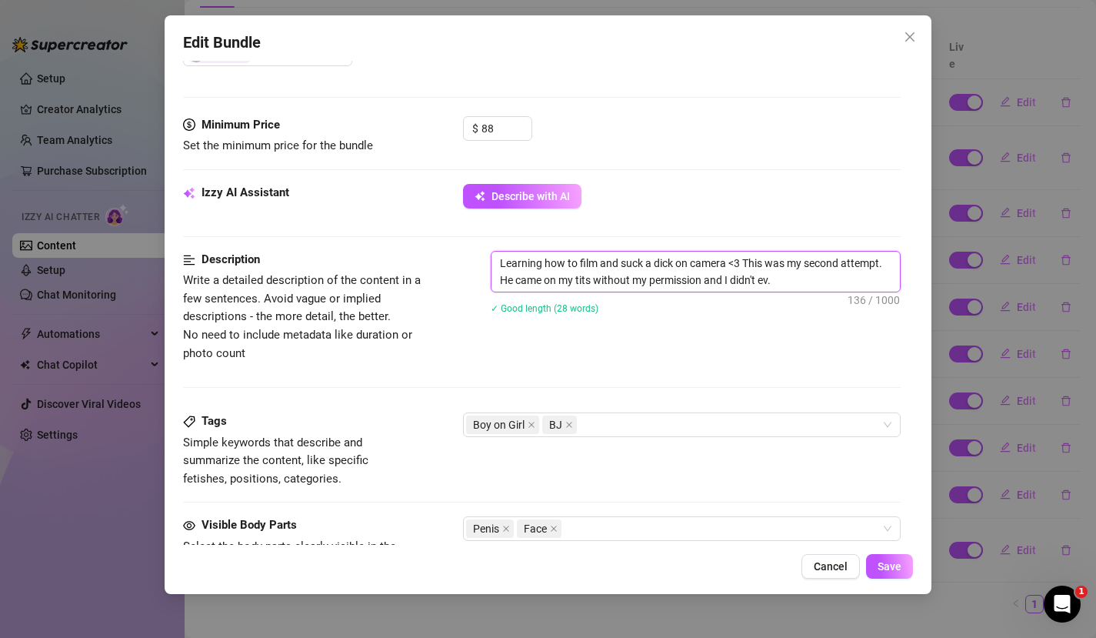
type textarea "Learning how to film and suck a dick on camera <3 This was my second attempt. H…"
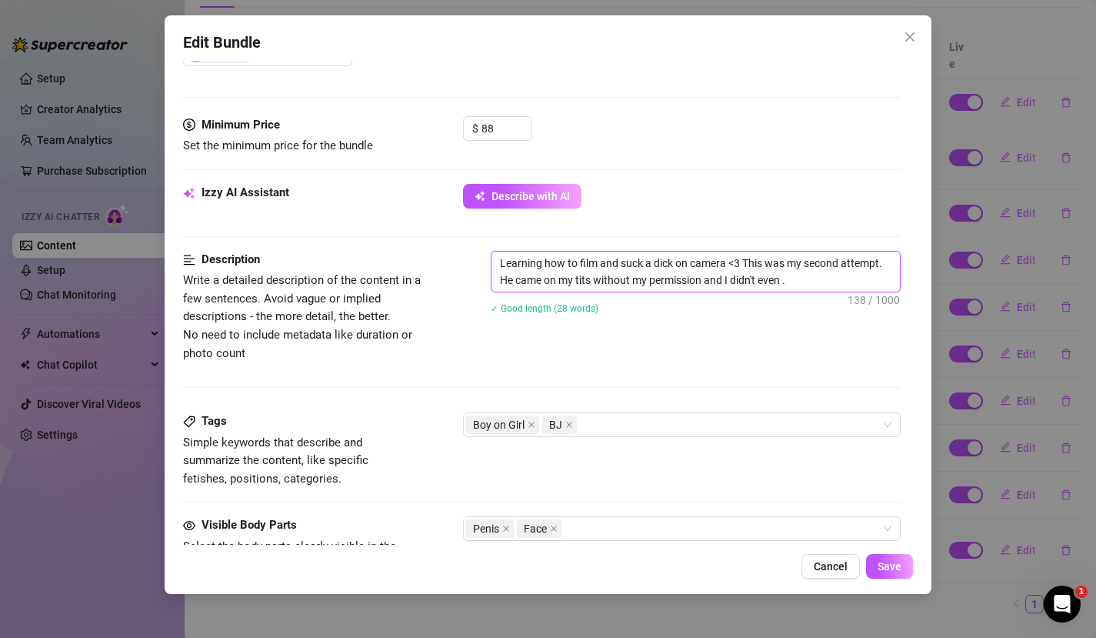
type textarea "Learning how to film and suck a dick on camera <3 This was my second attempt. H…"
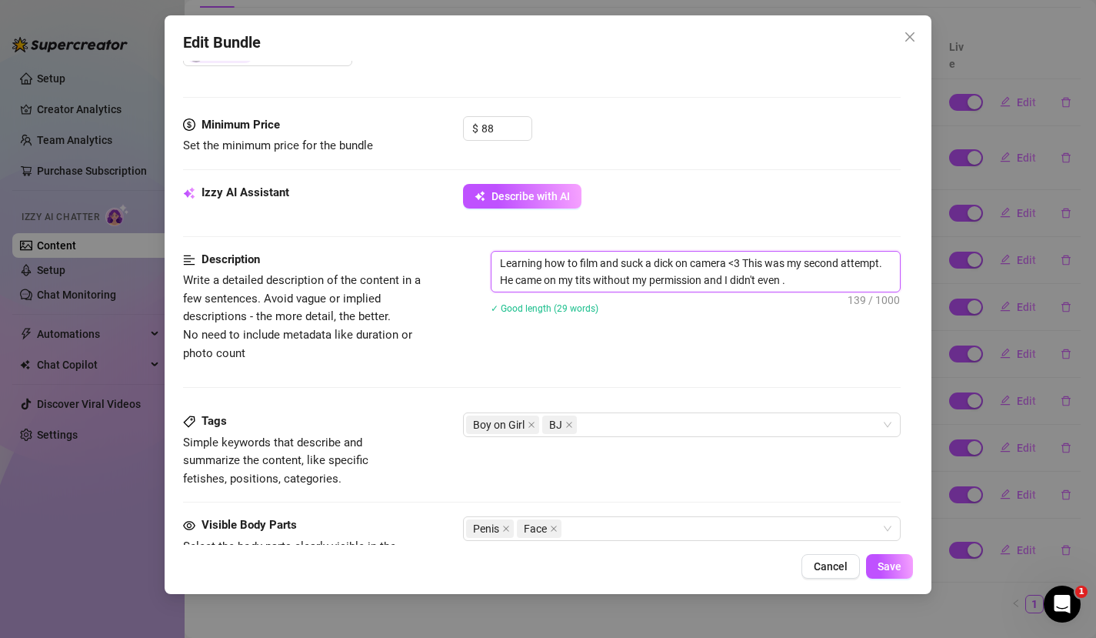
type textarea "Learning how to film and suck a dick on camera <3 This was my second attempt. H…"
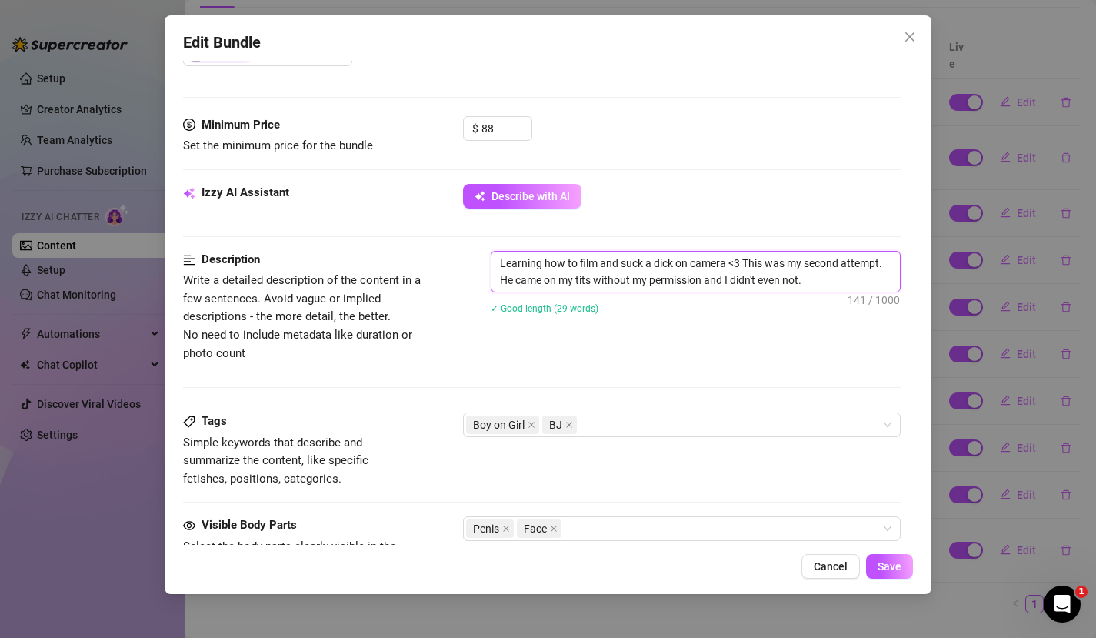
type textarea "Learning how to film and suck a dick on camera <3 This was my second attempt. H…"
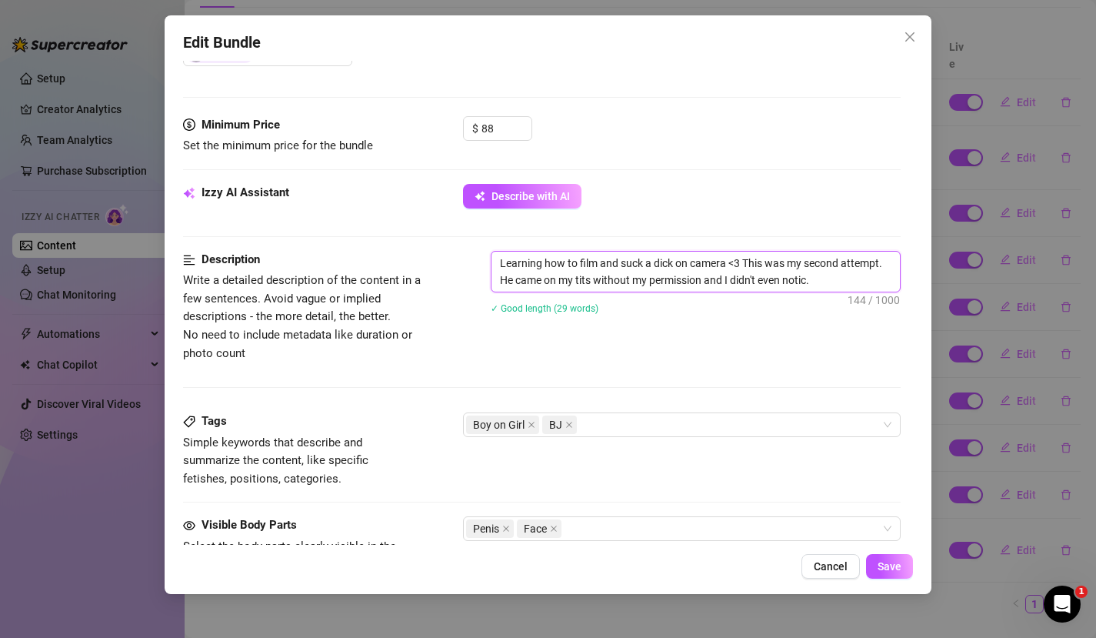
type textarea "Learning how to film and suck a dick on camera <3 This was my second attempt. H…"
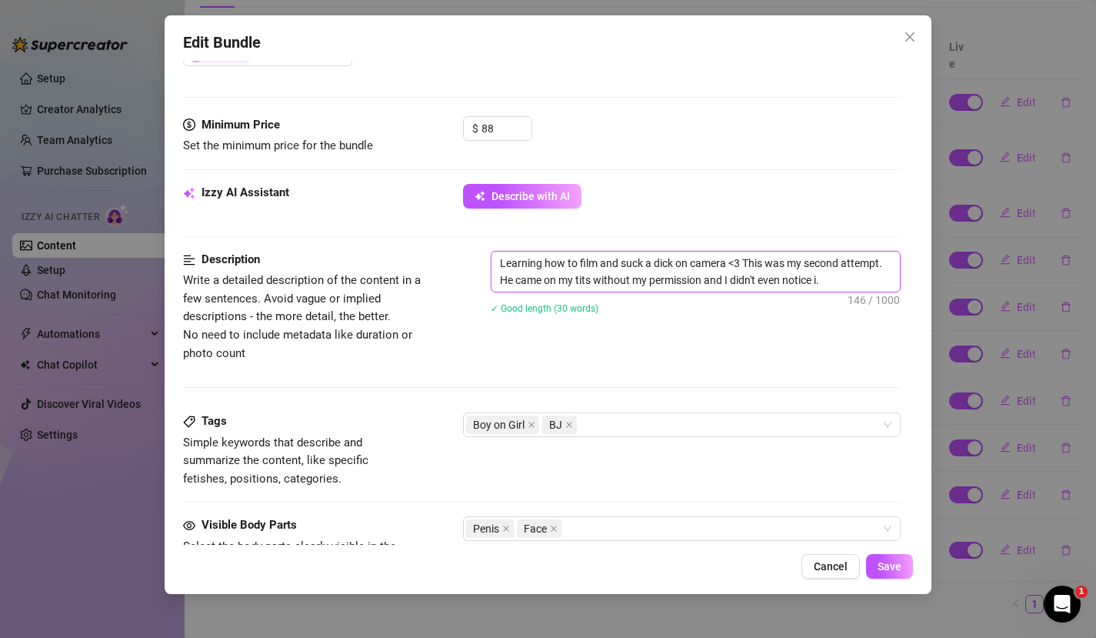
type textarea "Learning how to film and suck a dick on camera <3 This was my second attempt. H…"
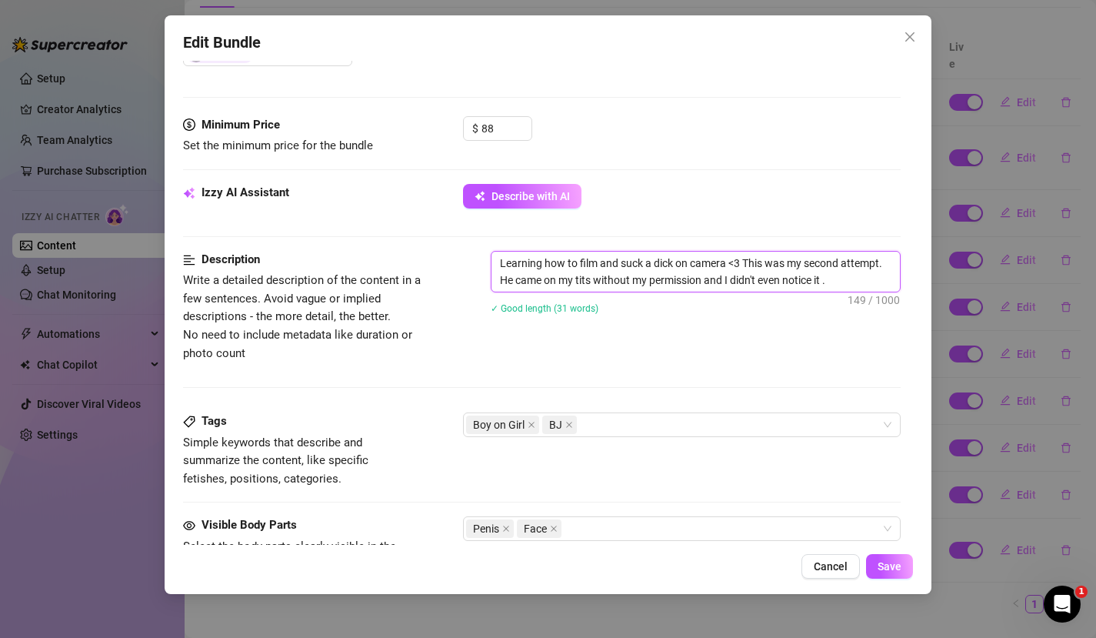
type textarea "Learning how to film and suck a dick on camera <3 This was my second attempt. H…"
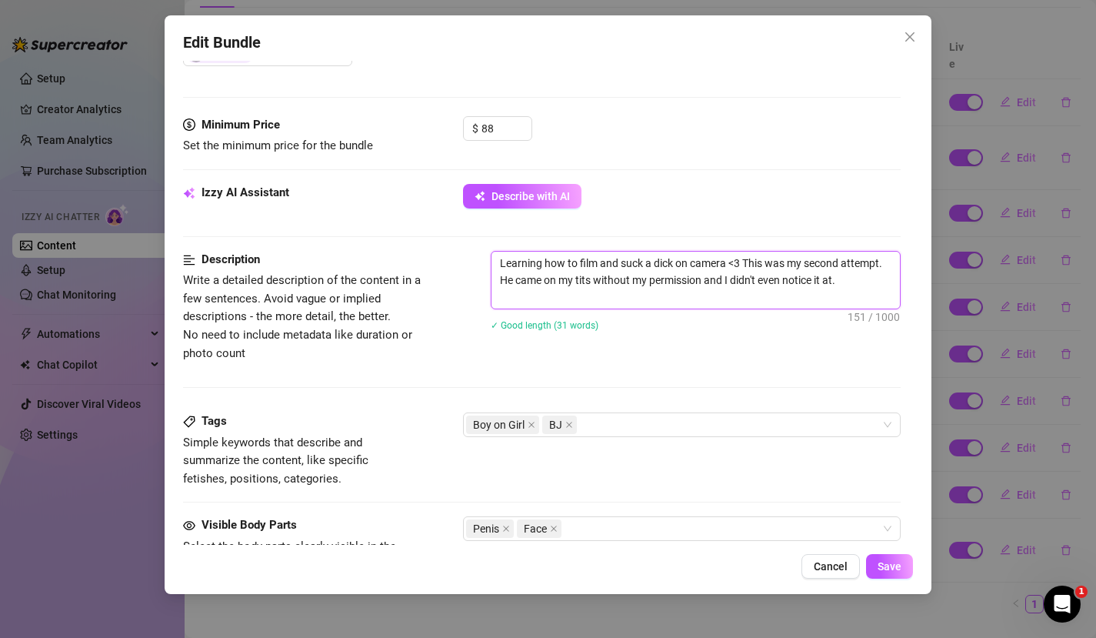
scroll to position [2, 0]
type textarea "Learning how to film and suck a dick on camera <3 This was my second attempt. H…"
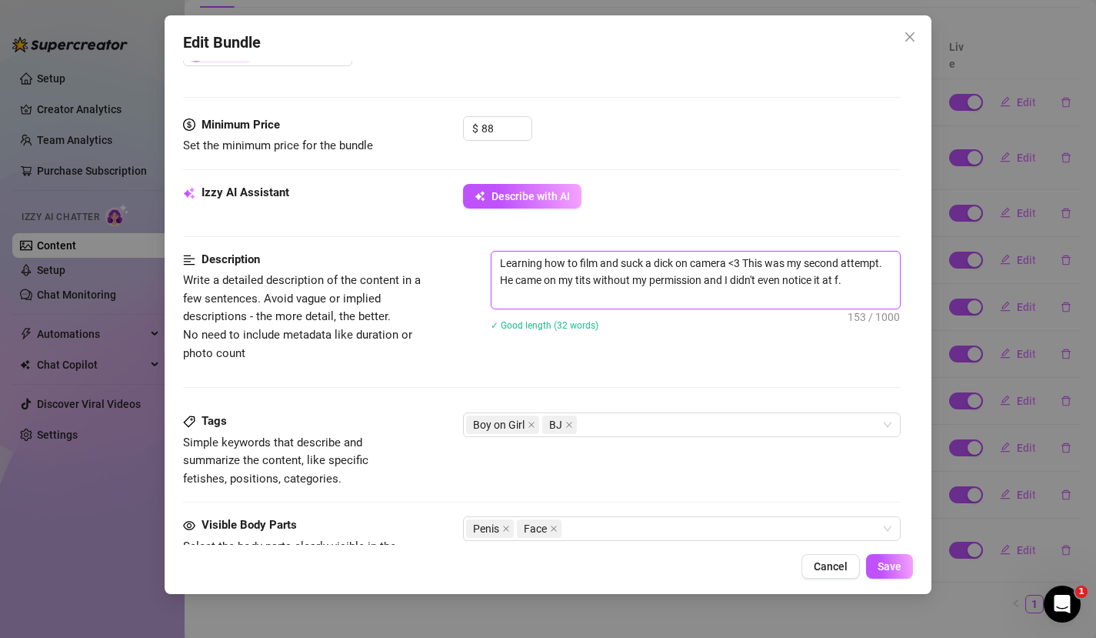
scroll to position [0, 0]
type textarea "Learning how to film and suck a dick on camera <3 This was my second attempt. H…"
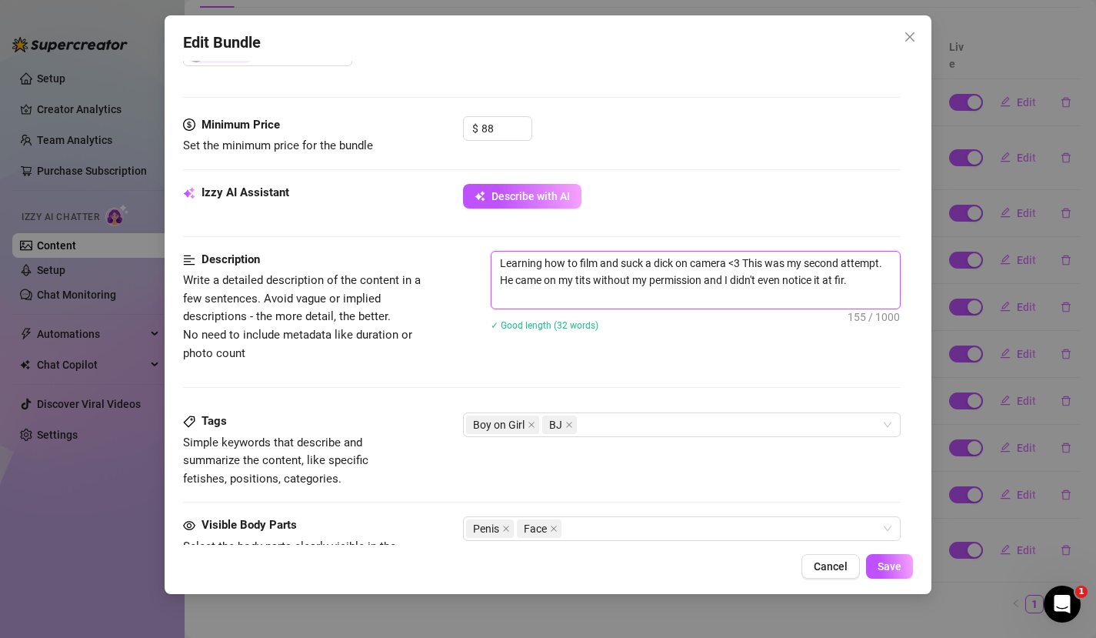
type textarea "Learning how to film and suck a dick on camera <3 This was my second attempt. H…"
click at [892, 562] on span "Save" at bounding box center [890, 566] width 24 height 12
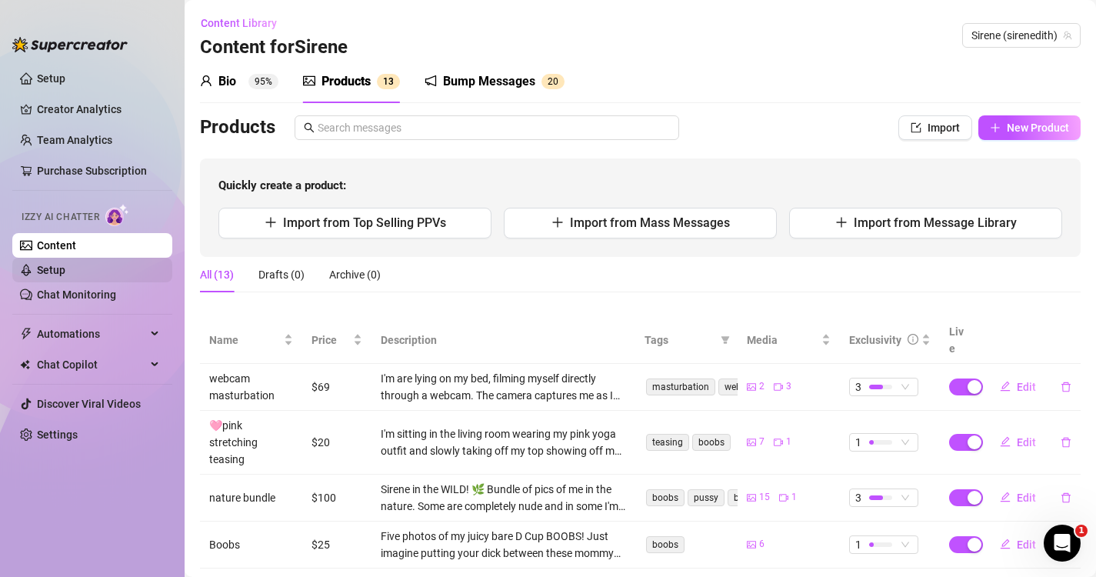
click at [65, 265] on link "Setup" at bounding box center [51, 270] width 28 height 12
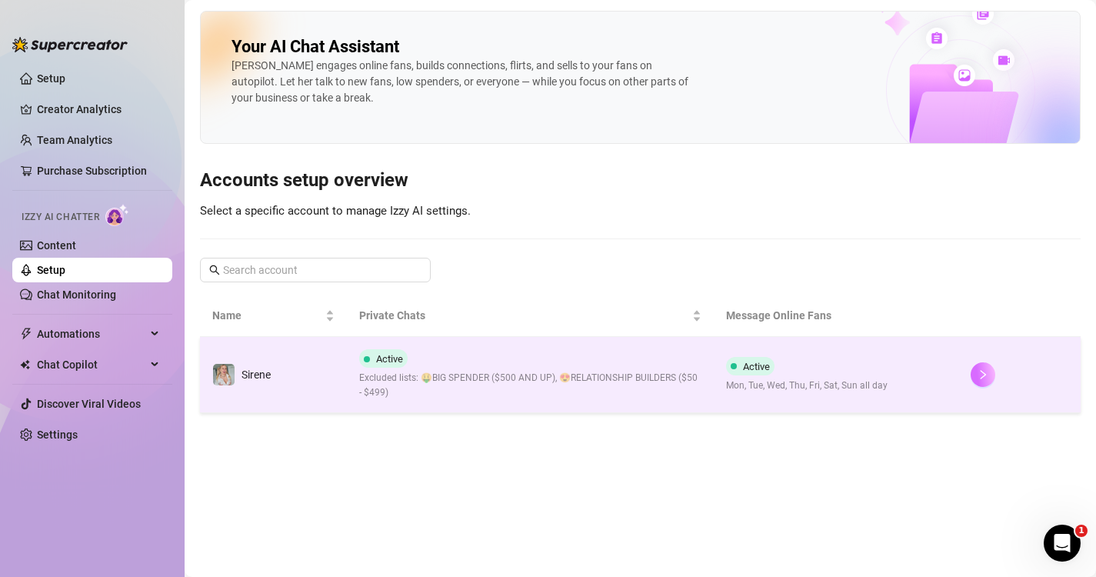
click at [985, 381] on button "button" at bounding box center [983, 374] width 25 height 25
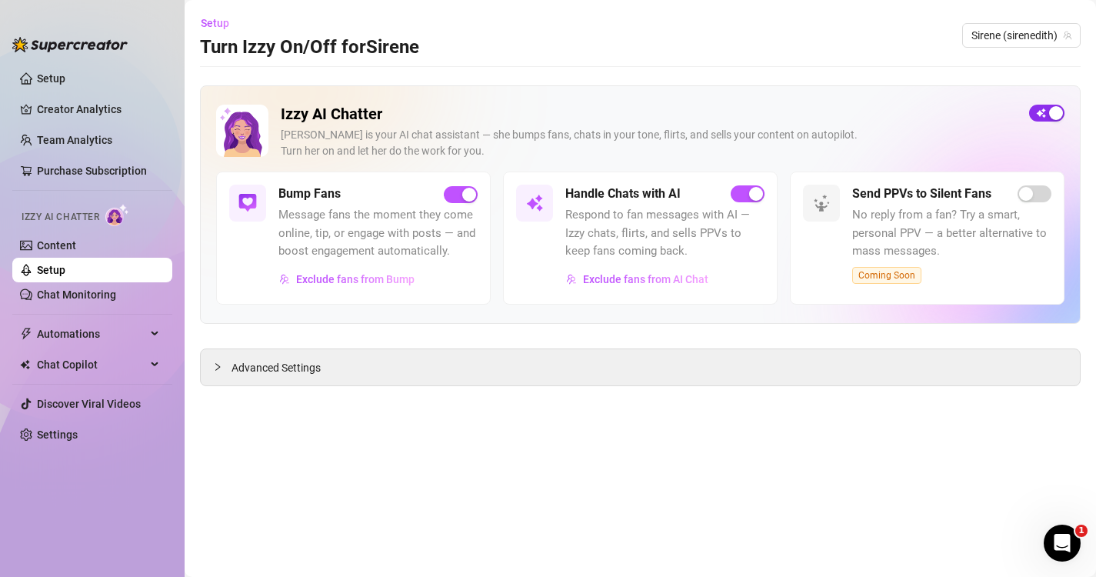
click at [1040, 114] on span "button" at bounding box center [1046, 113] width 35 height 17
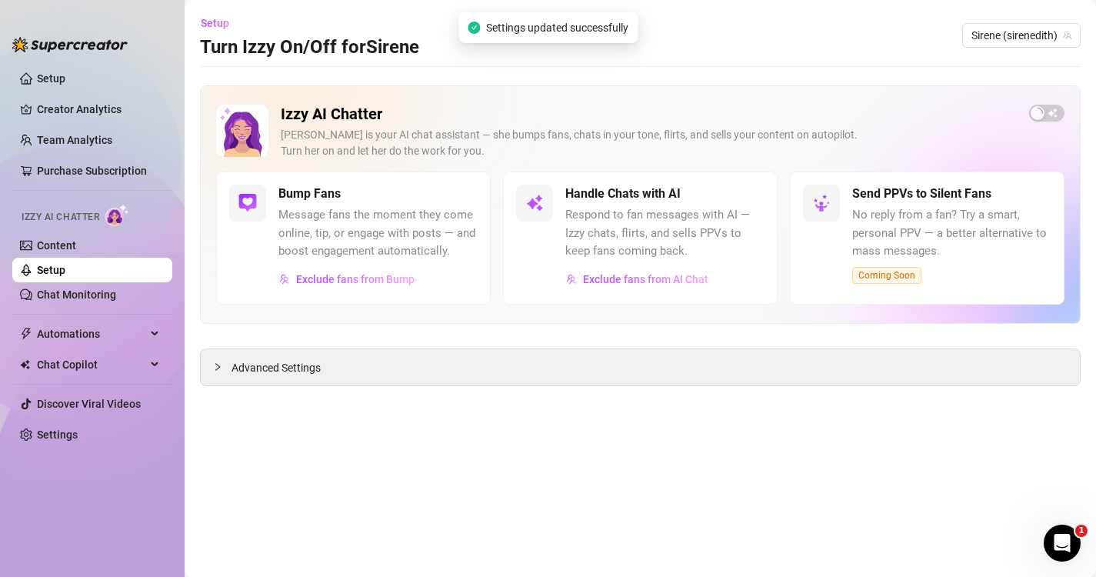
click at [765, 130] on div "[PERSON_NAME] is your AI chat assistant — she bumps fans, chats in your tone, f…" at bounding box center [649, 143] width 736 height 32
